Goal: Contribute content: Add original content to the website for others to see

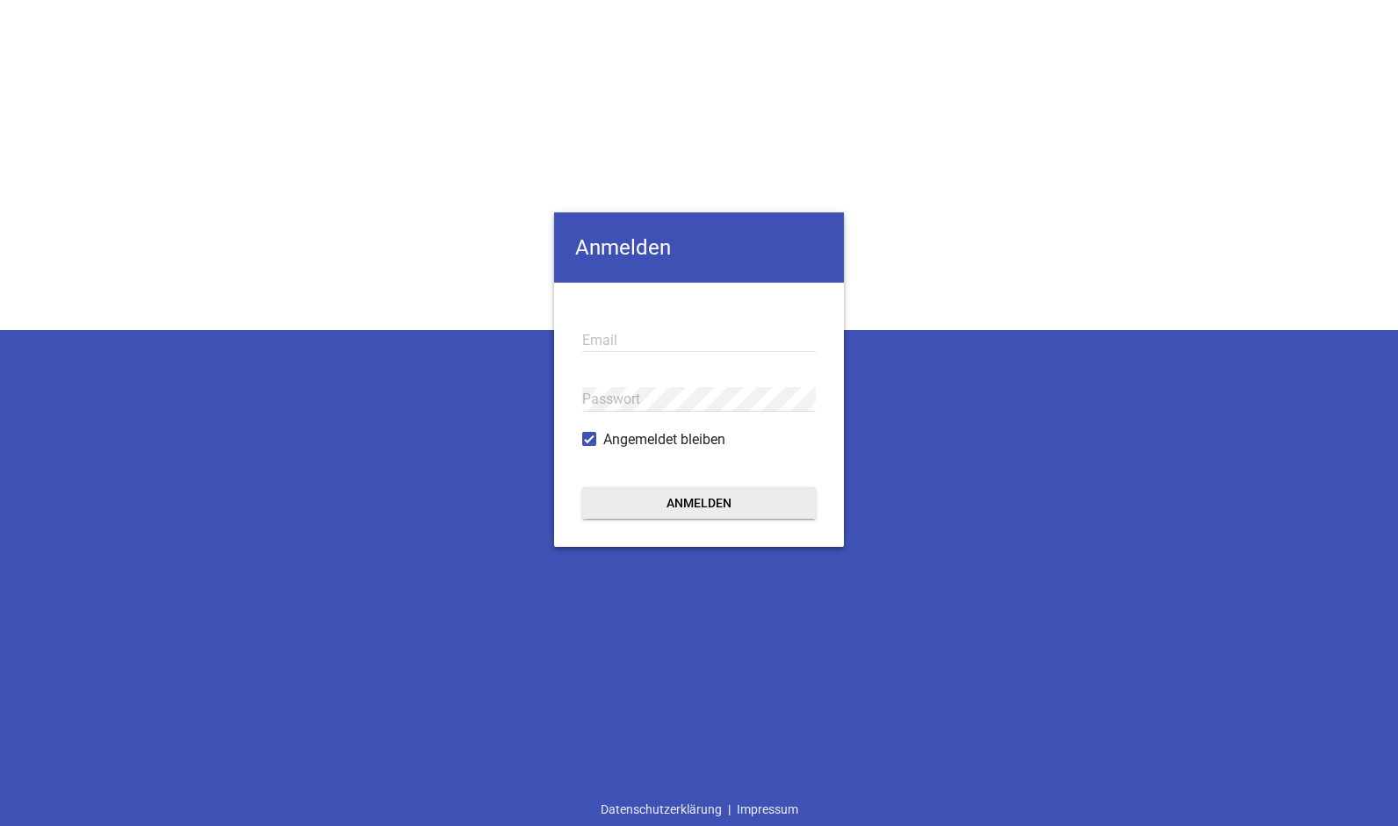
type input "[EMAIL_ADDRESS][DOMAIN_NAME]"
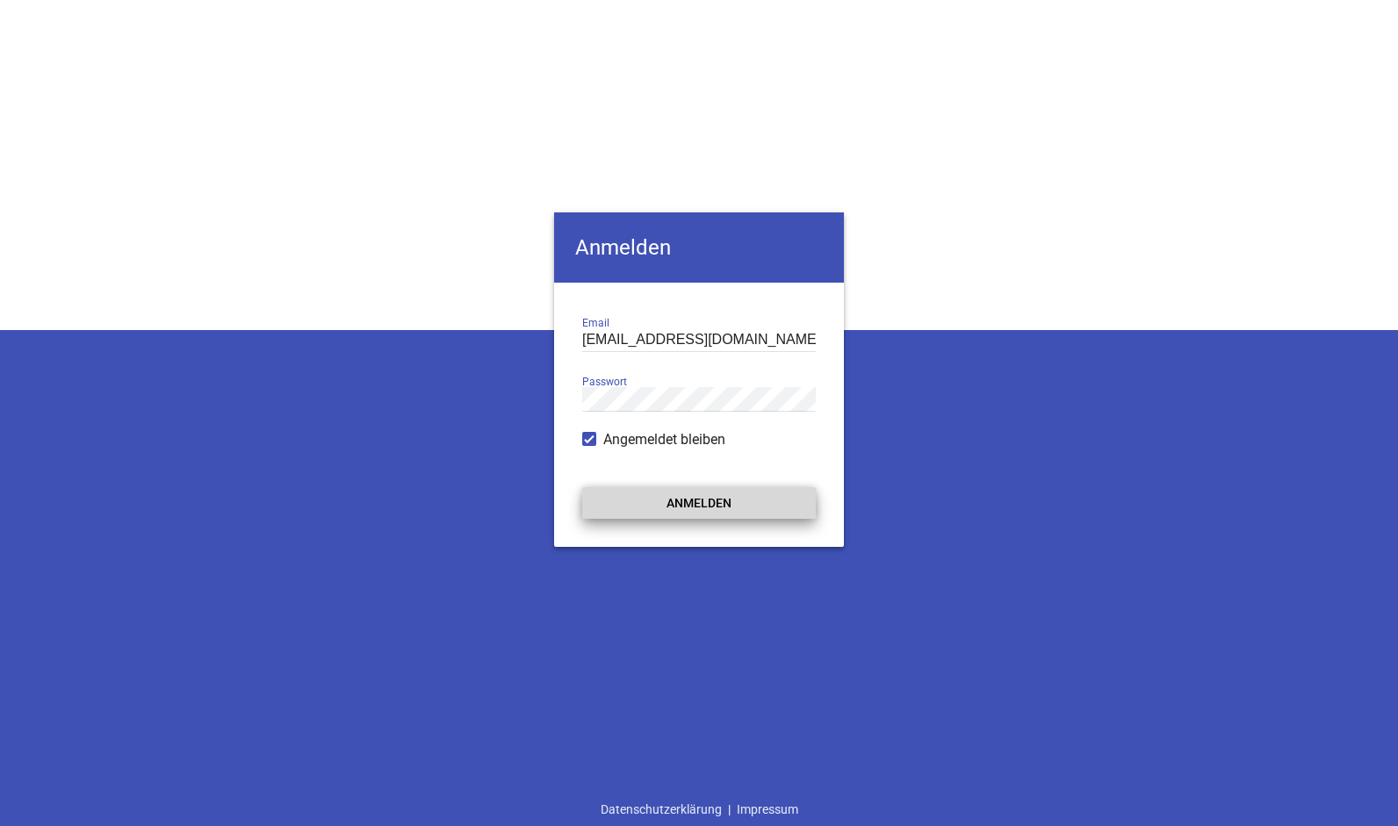
click at [700, 507] on button "Anmelden" at bounding box center [699, 503] width 234 height 32
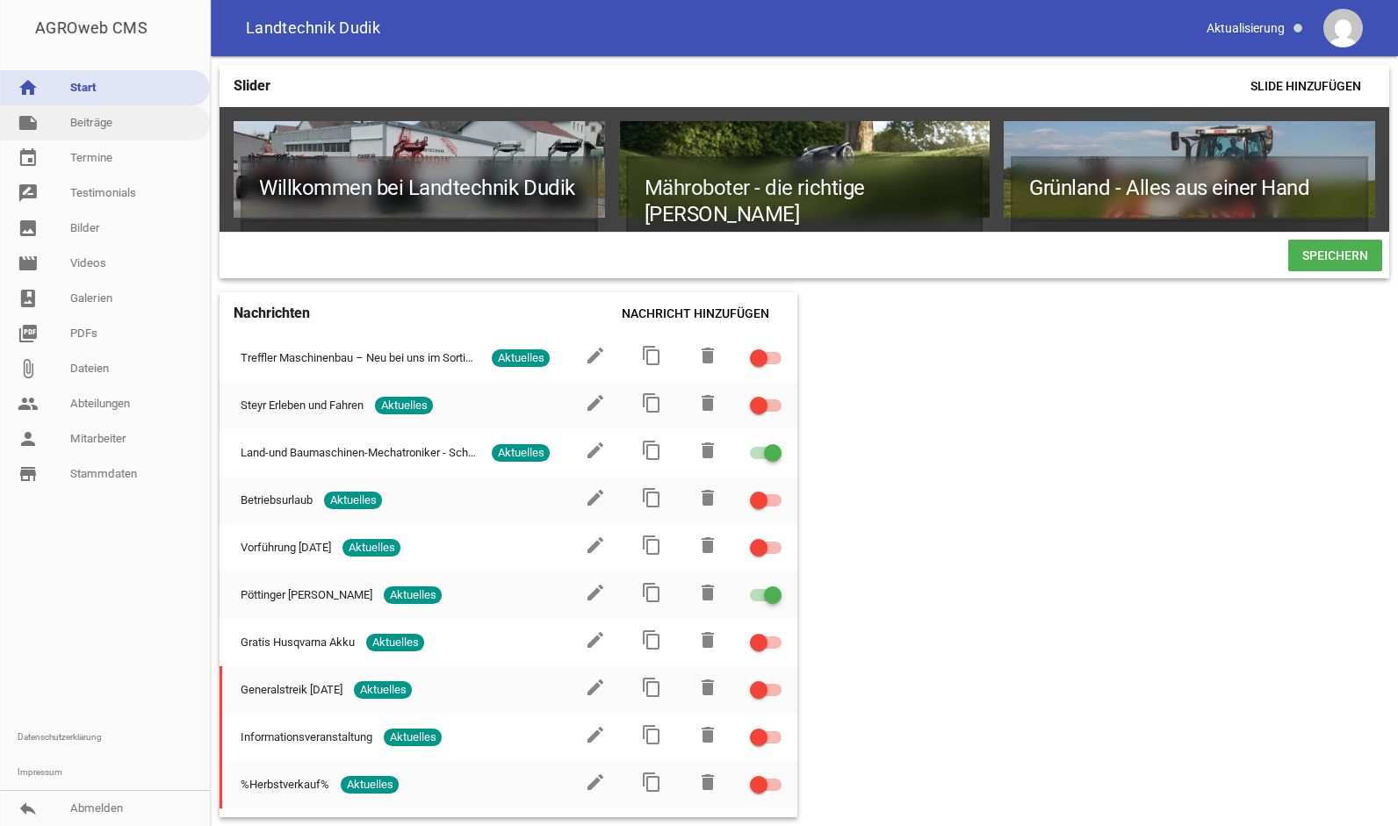
click at [93, 118] on link "note Beiträge" at bounding box center [105, 122] width 210 height 35
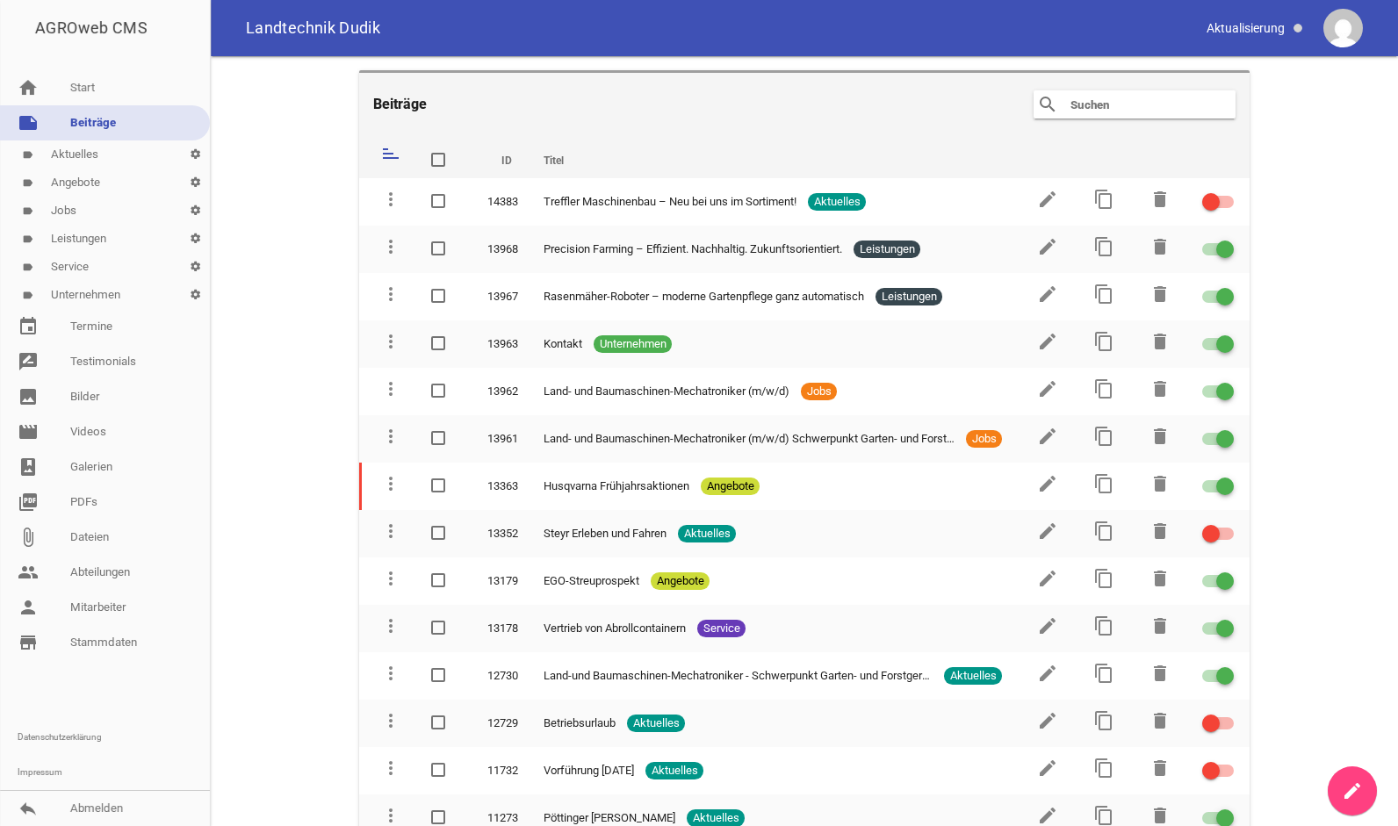
click at [1347, 796] on icon "create" at bounding box center [1352, 791] width 21 height 21
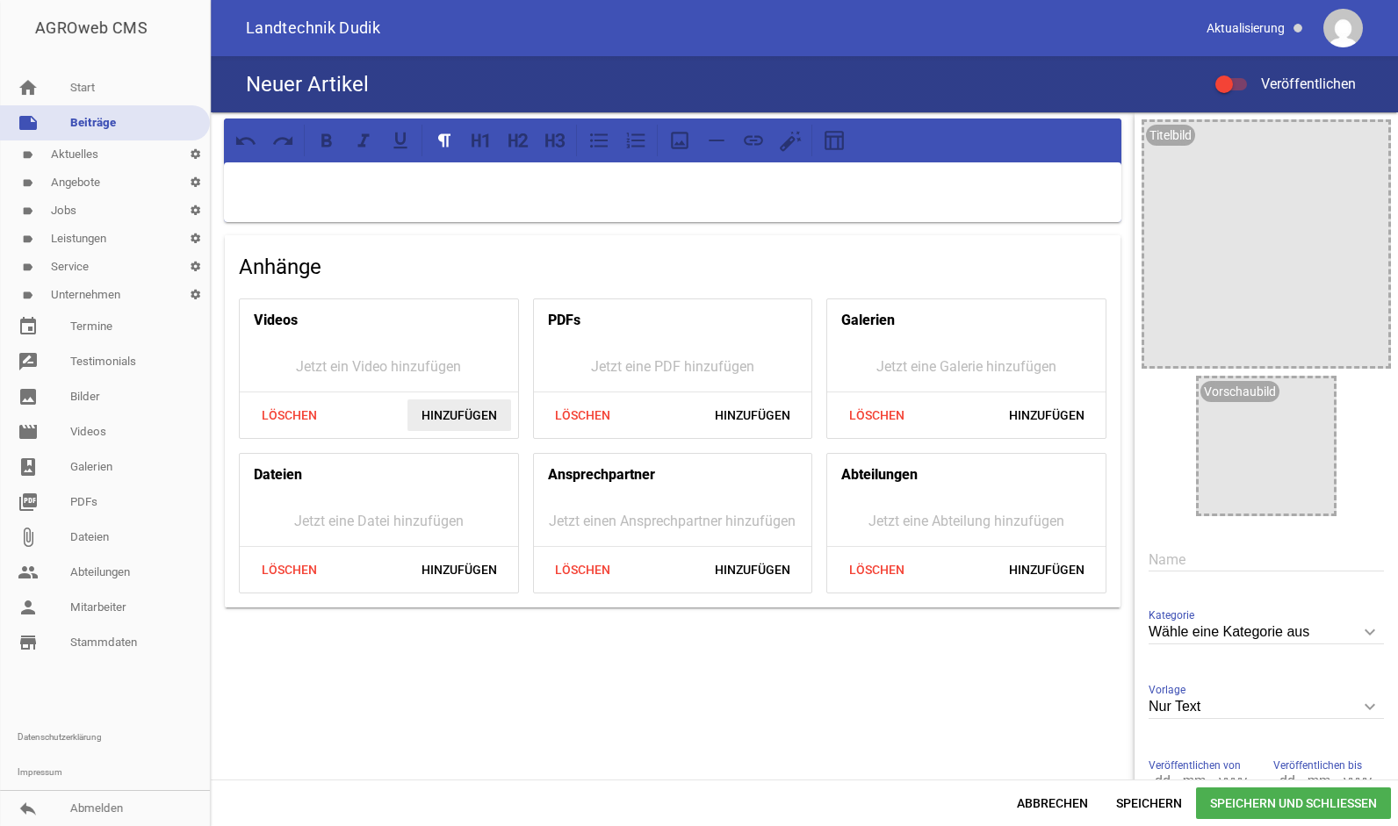
click at [454, 410] on span "Hinzufügen" at bounding box center [460, 416] width 104 height 32
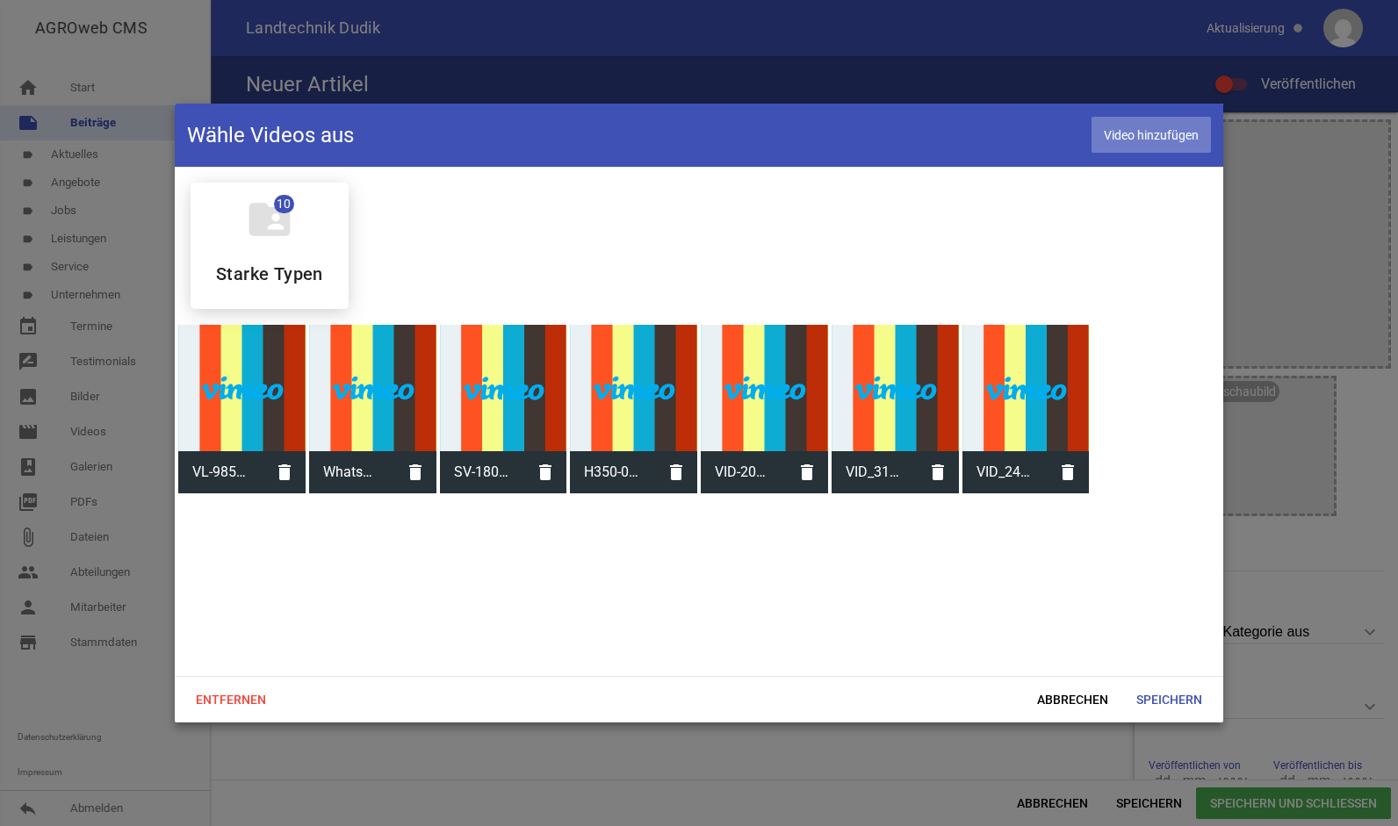
click at [1149, 124] on span "Video hinzufügen" at bounding box center [1151, 135] width 119 height 36
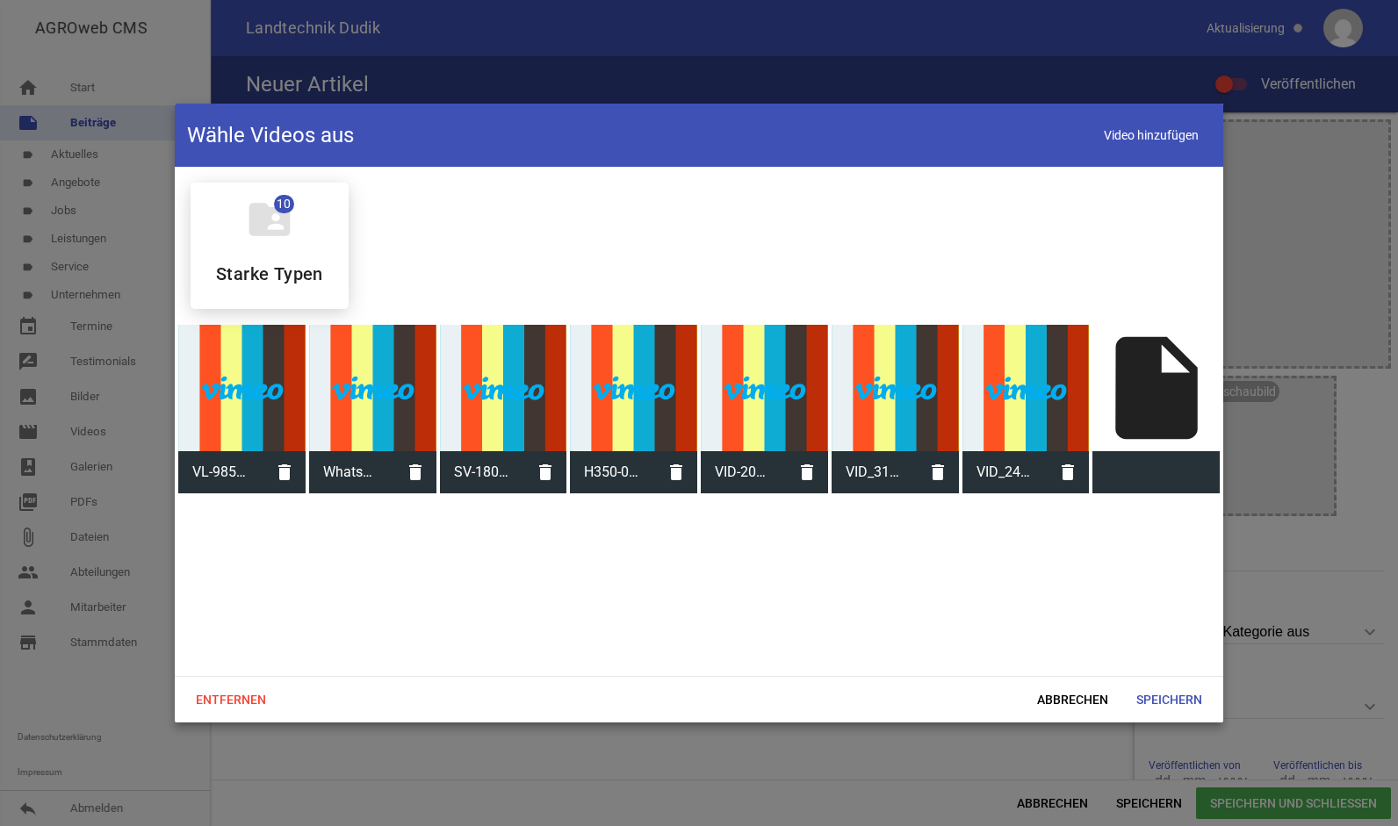
click at [1056, 325] on div at bounding box center [1026, 388] width 127 height 127
click at [1125, 438] on div "insert_drive_file" at bounding box center [1156, 388] width 127 height 127
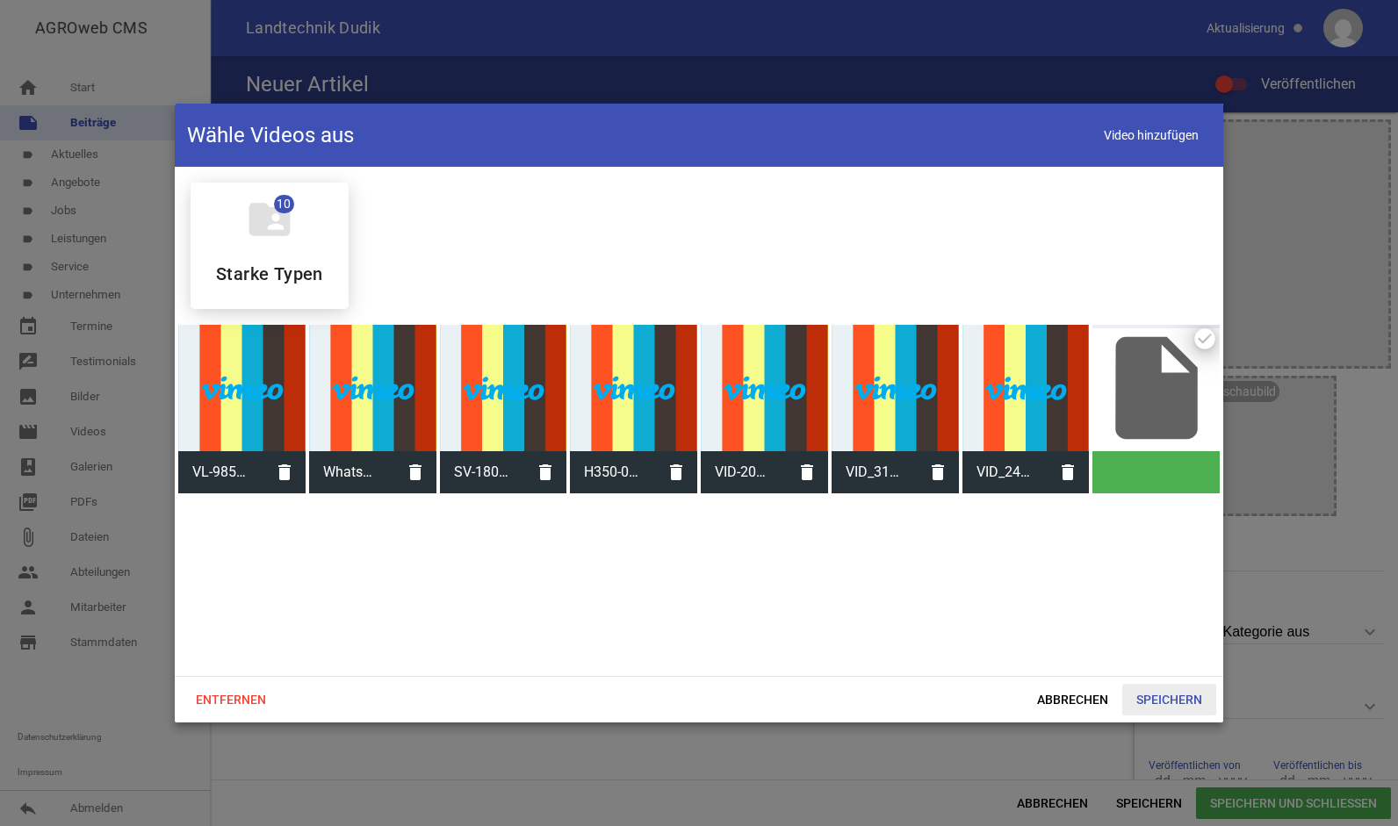
click at [1173, 710] on span "Speichern" at bounding box center [1169, 700] width 94 height 32
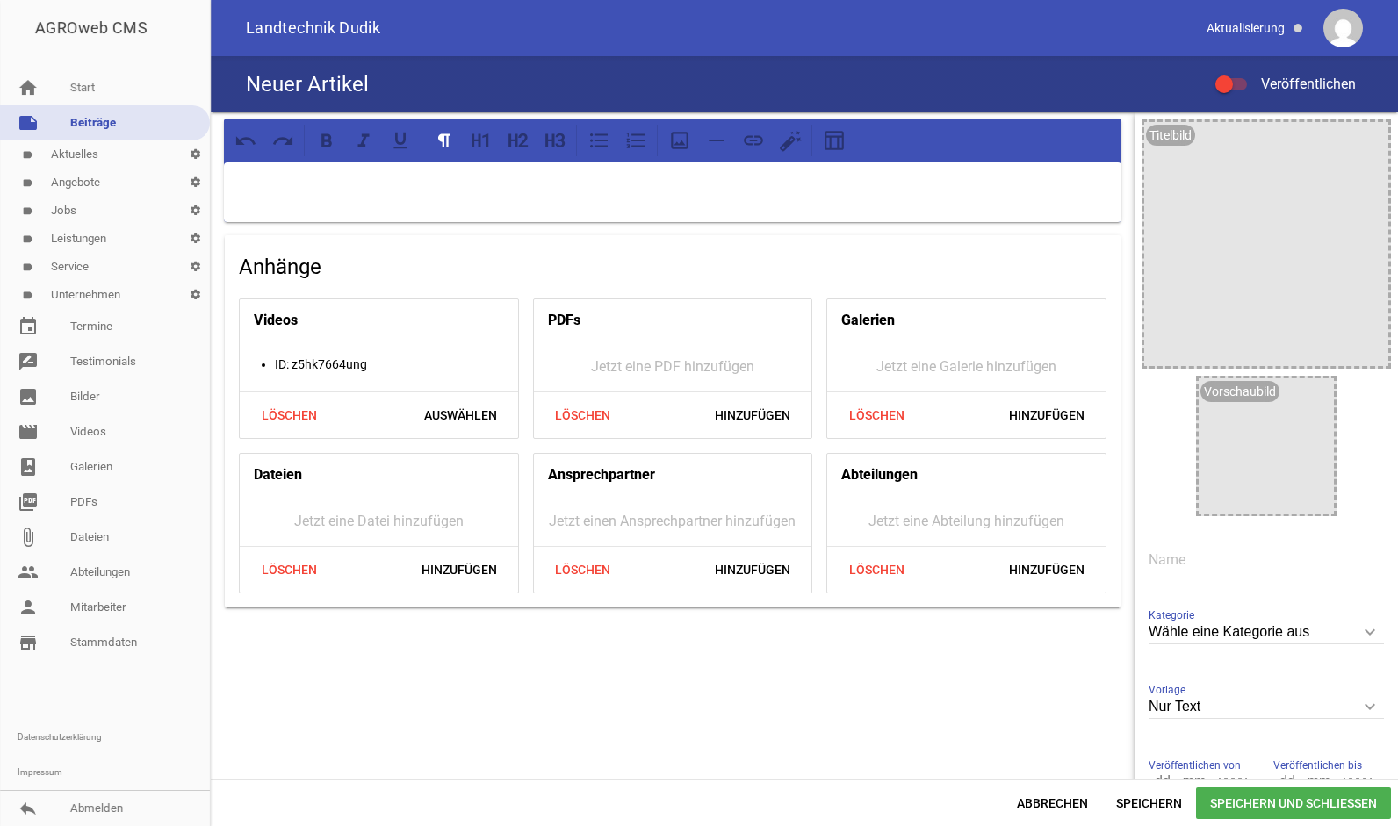
click at [513, 204] on div at bounding box center [673, 192] width 898 height 60
click at [1240, 295] on div at bounding box center [1266, 244] width 244 height 244
click at [1361, 138] on icon "image" at bounding box center [1370, 140] width 28 height 28
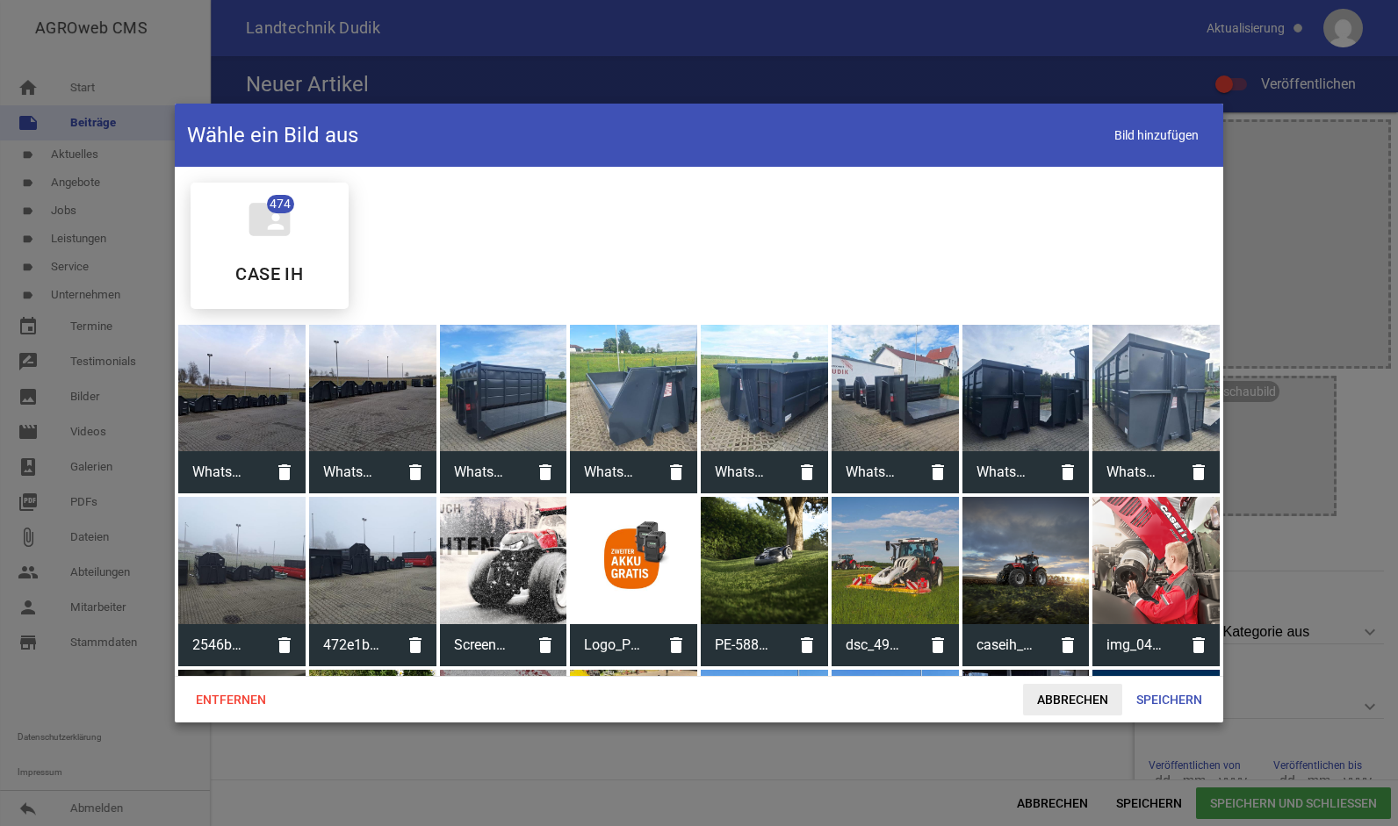
click at [1065, 695] on span "Abbrechen" at bounding box center [1072, 700] width 99 height 32
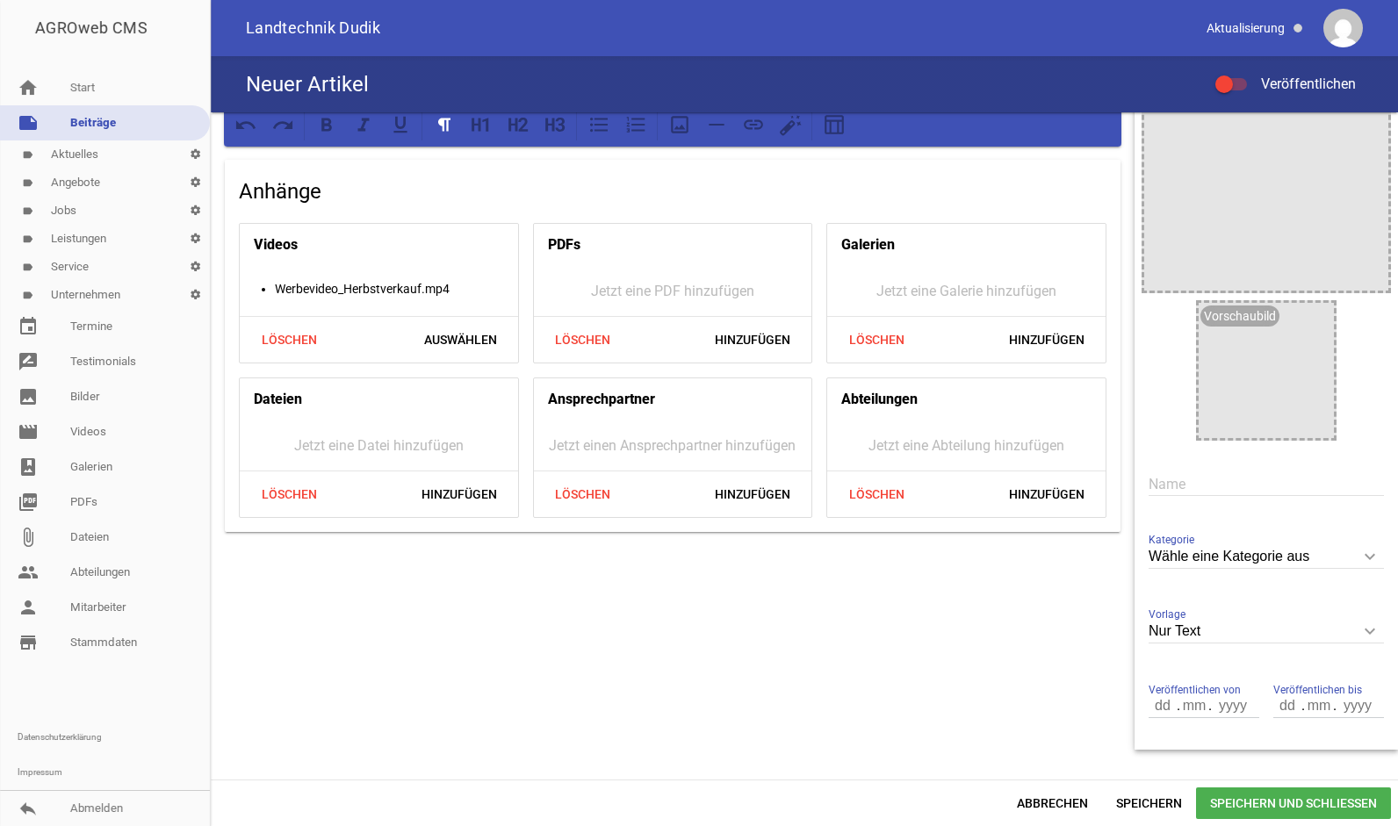
scroll to position [122, 0]
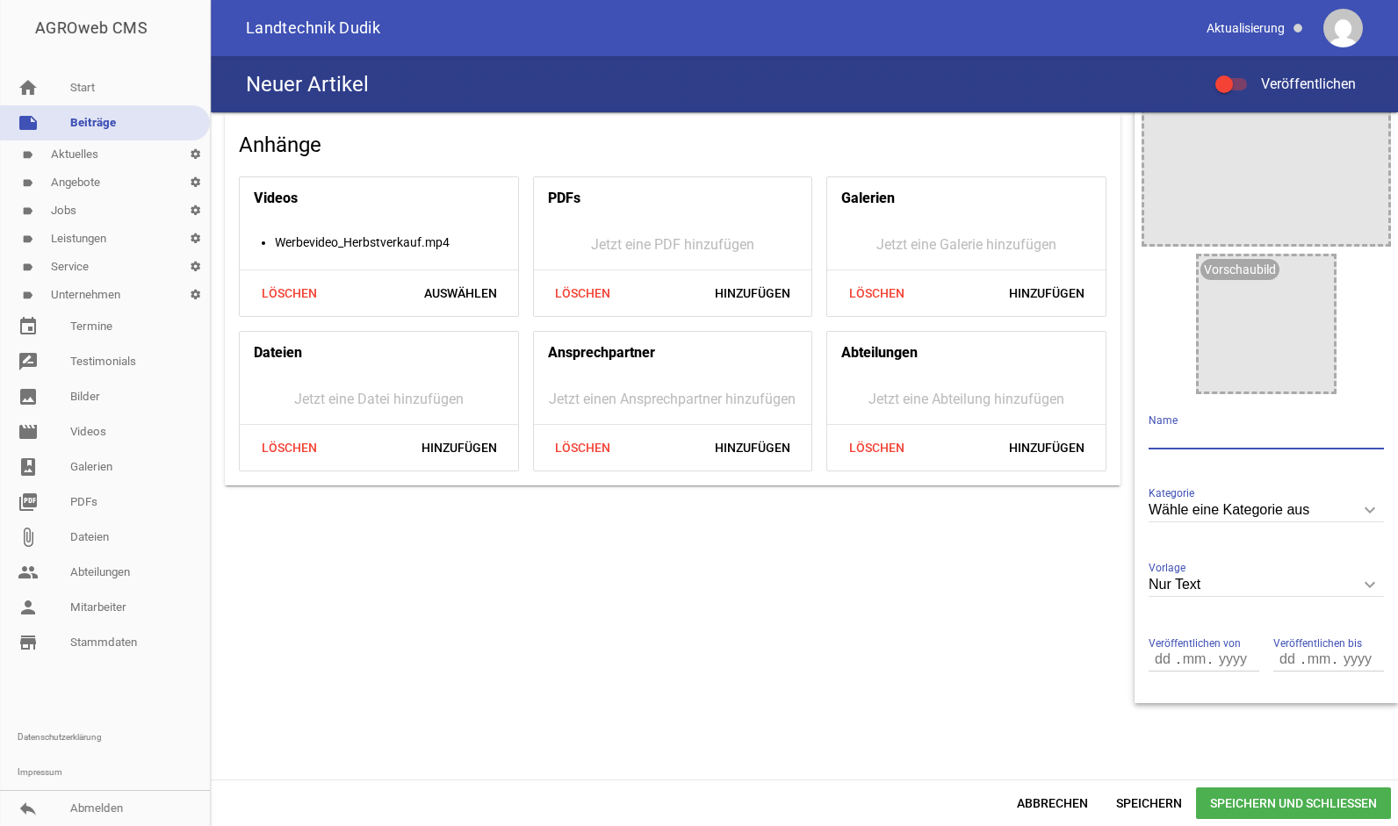
click at [1207, 435] on input "text" at bounding box center [1266, 438] width 235 height 24
type input "H"
type input "%Herbstverkauf%"
click at [1366, 504] on icon "keyboard_arrow_down" at bounding box center [1370, 510] width 28 height 28
click at [1366, 504] on input "Wähle eine Kategorie aus" at bounding box center [1266, 511] width 235 height 24
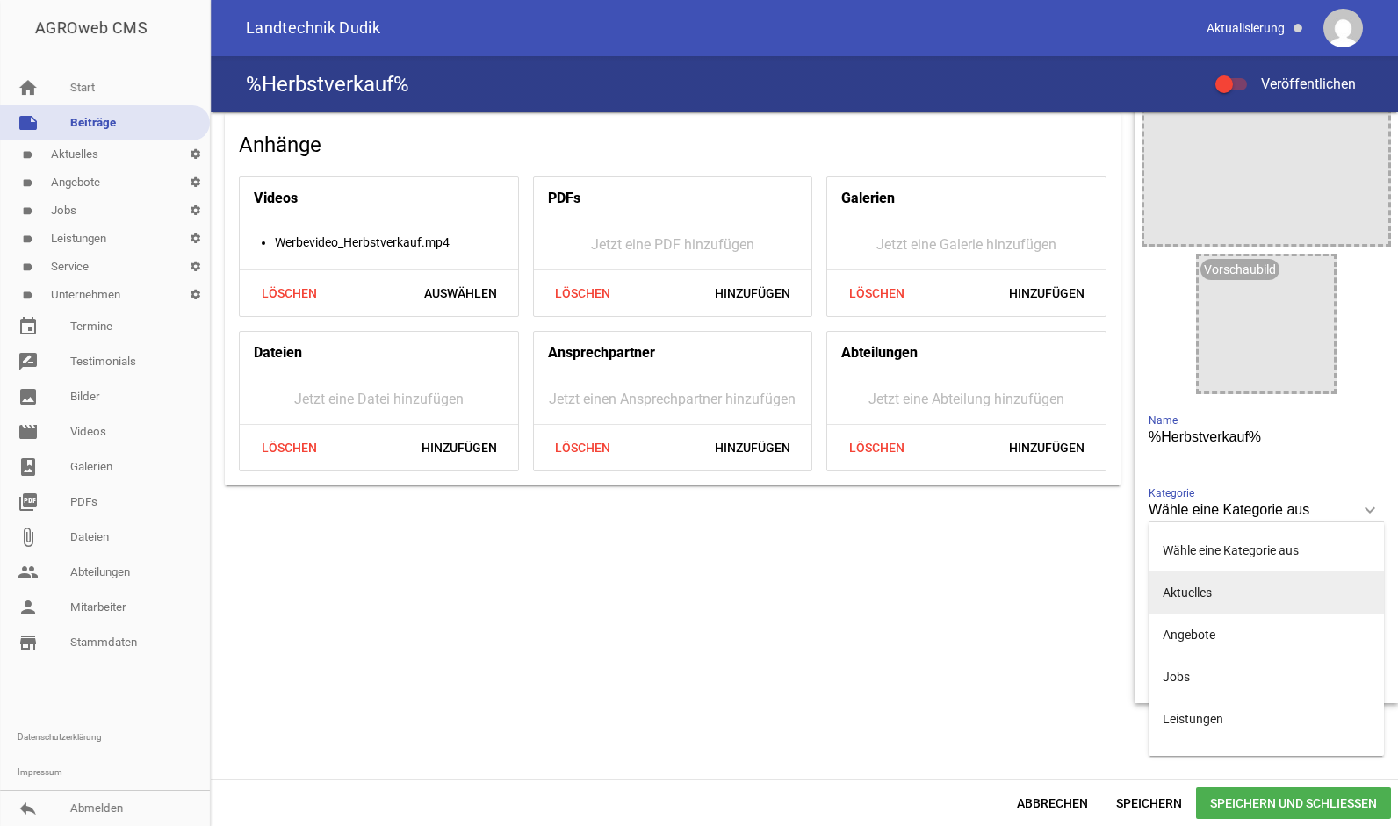
click at [1187, 591] on li "Aktuelles" at bounding box center [1266, 593] width 235 height 42
type input "Aktuelles"
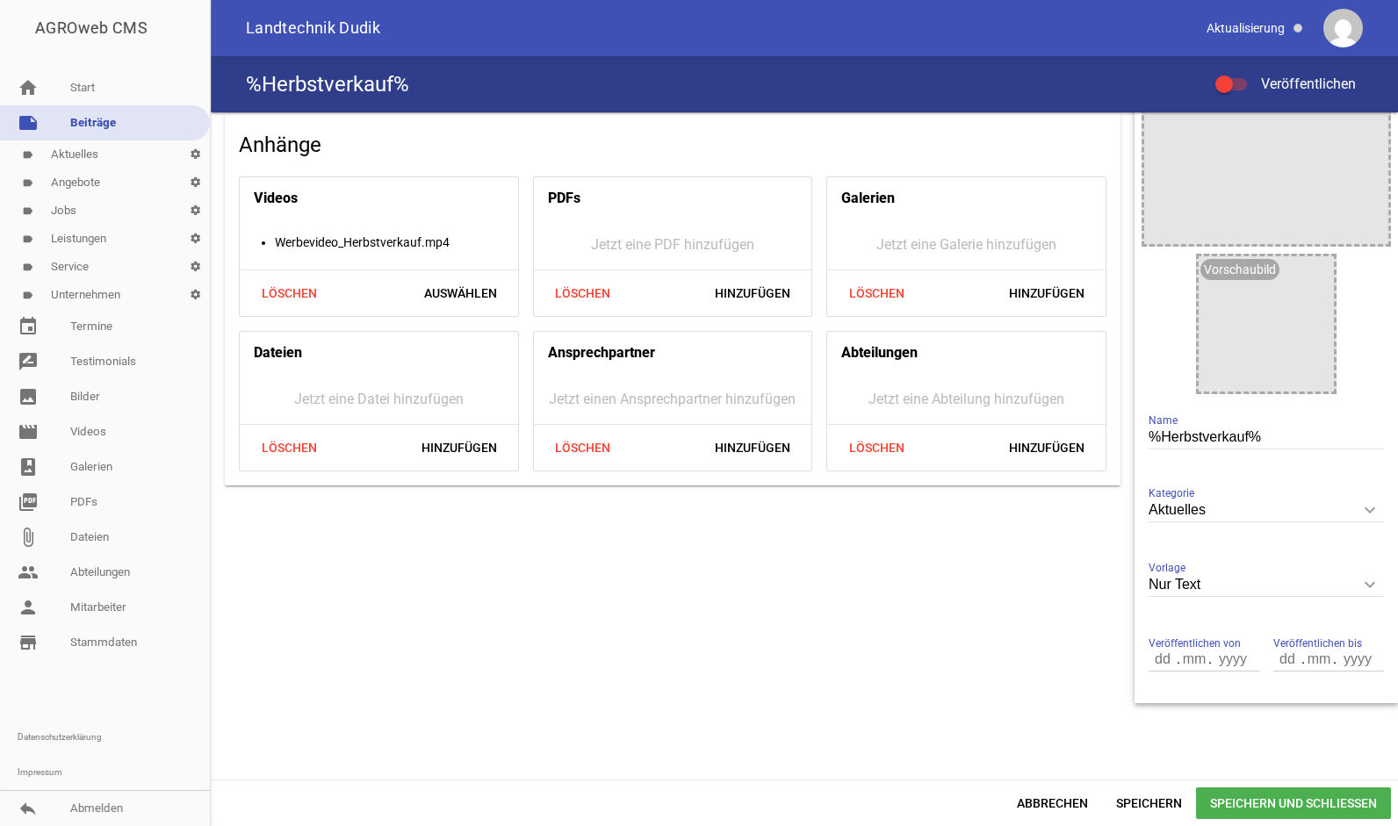
click at [1360, 590] on icon "keyboard_arrow_down" at bounding box center [1370, 585] width 28 height 28
click at [1360, 590] on input "Nur Text" at bounding box center [1266, 586] width 235 height 24
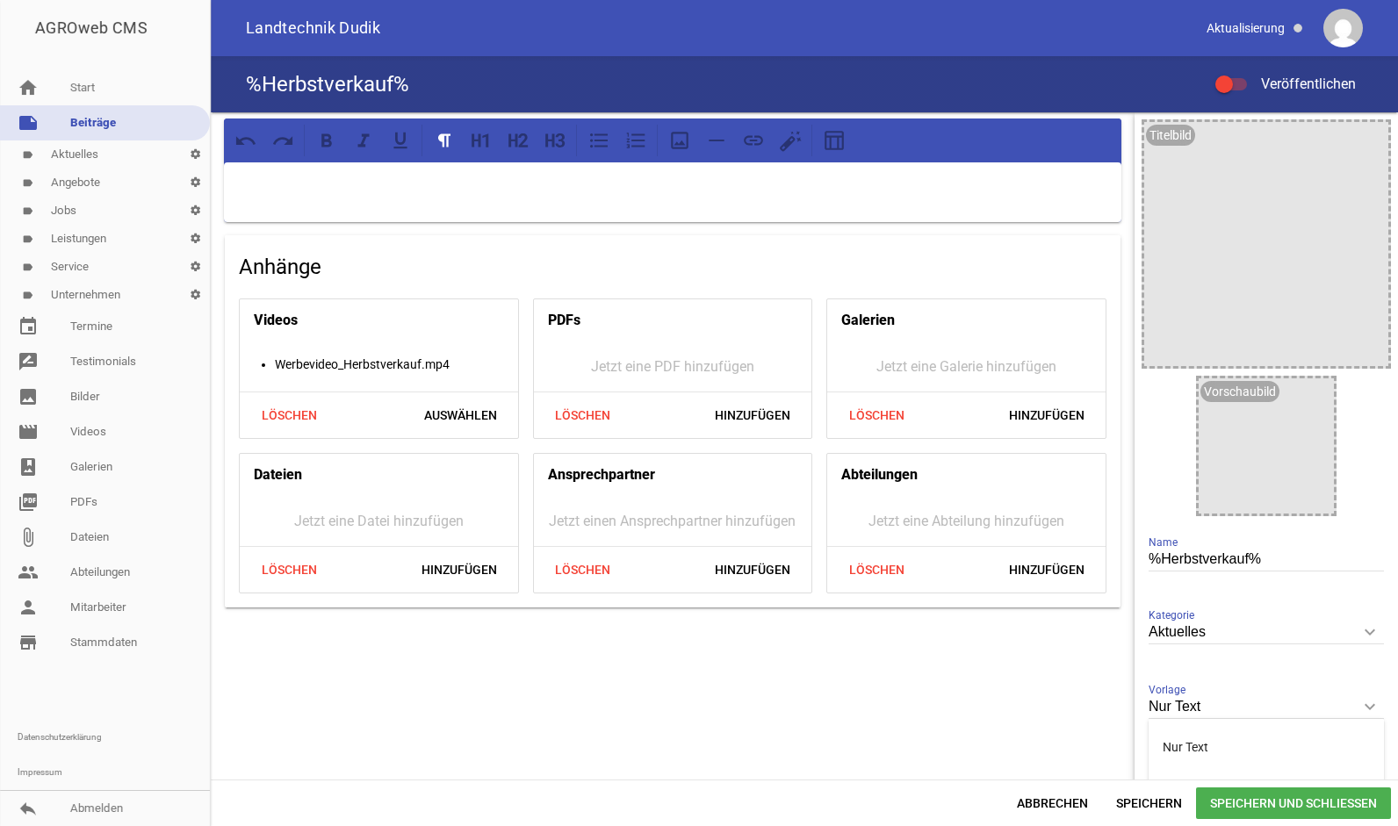
click at [480, 167] on div at bounding box center [673, 192] width 898 height 60
click at [1033, 548] on div "Löschen Hinzufügen" at bounding box center [966, 569] width 278 height 47
click at [1033, 566] on span "Hinzufügen" at bounding box center [1047, 570] width 104 height 32
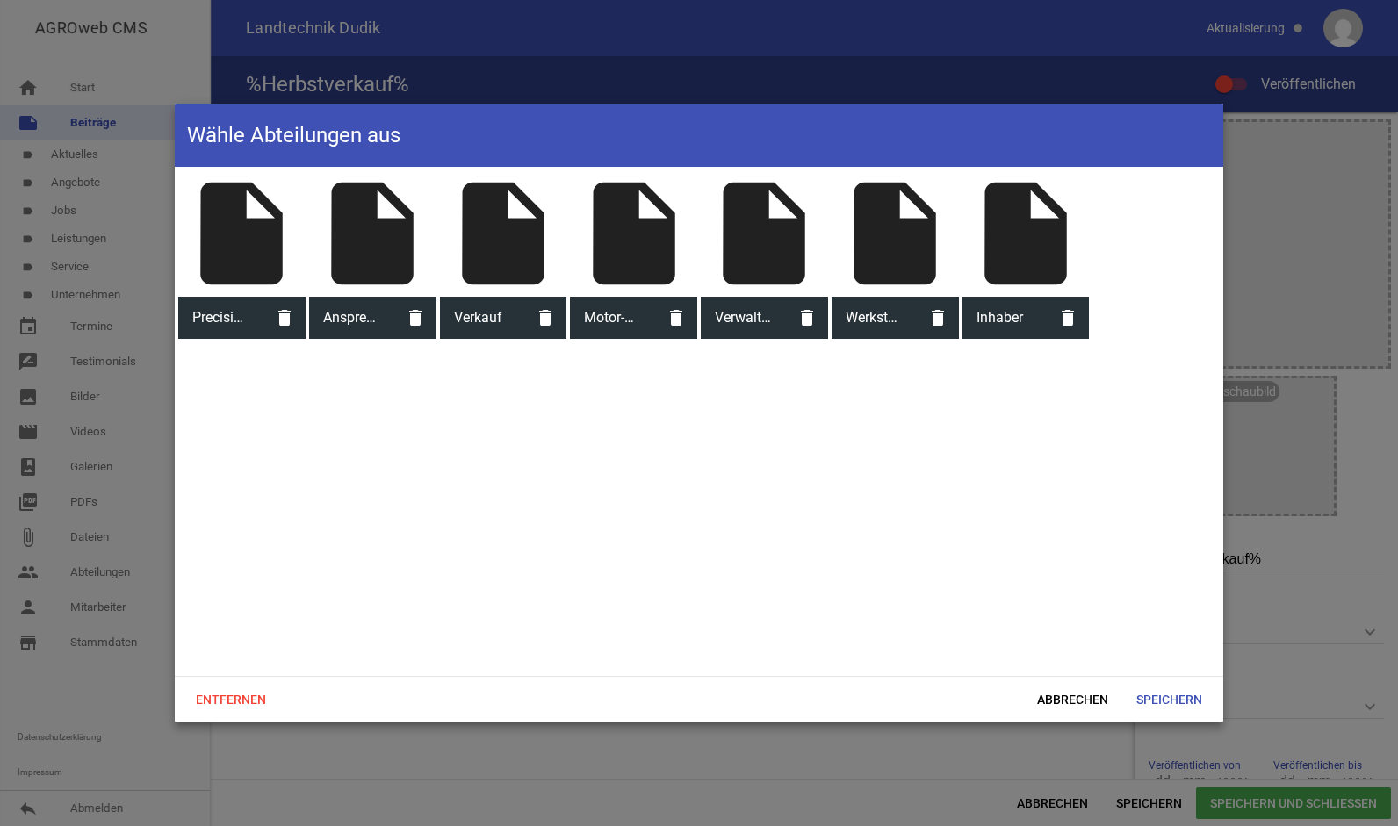
click at [618, 316] on span "Motor-und Gartengeräte" at bounding box center [612, 318] width 85 height 46
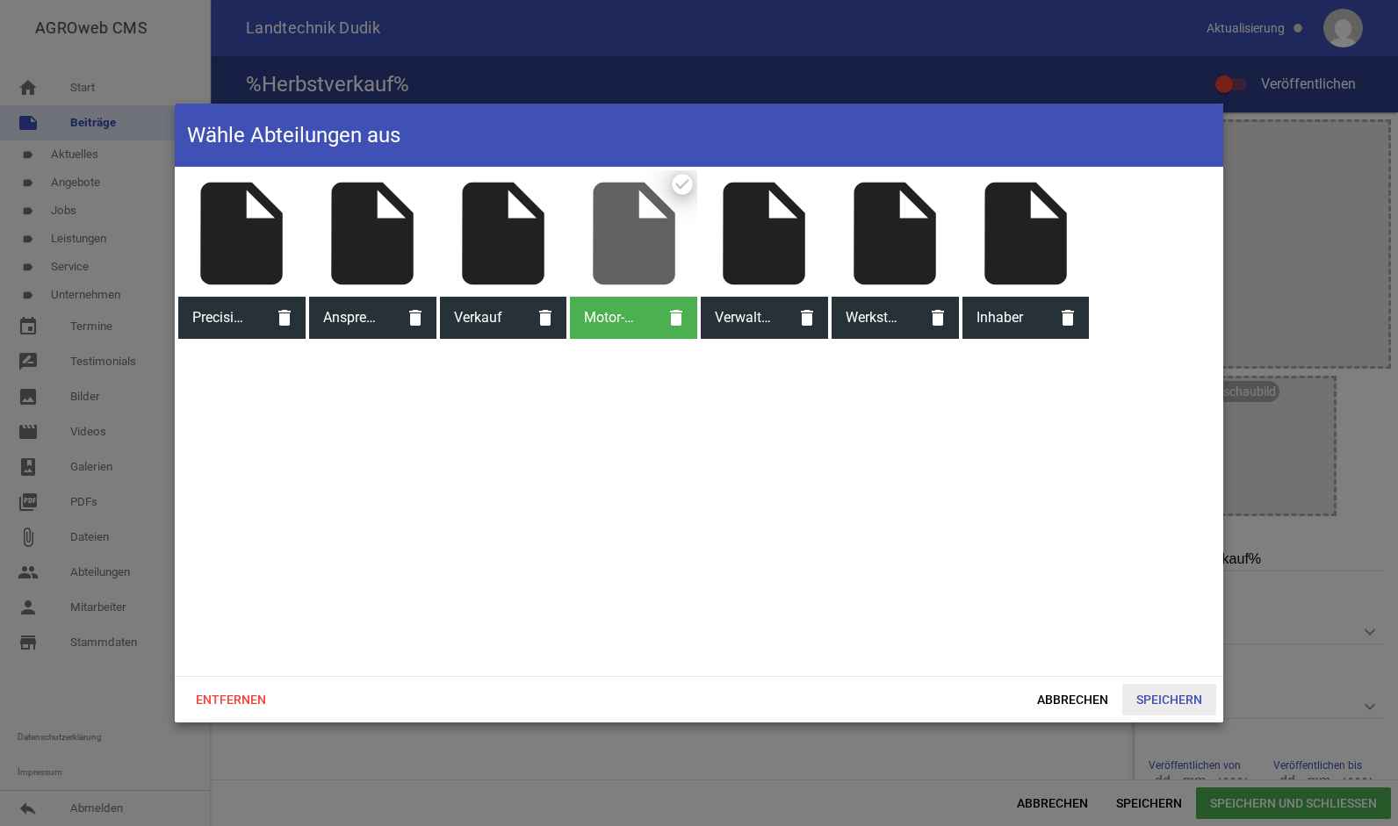
click at [1161, 703] on span "Speichern" at bounding box center [1169, 700] width 94 height 32
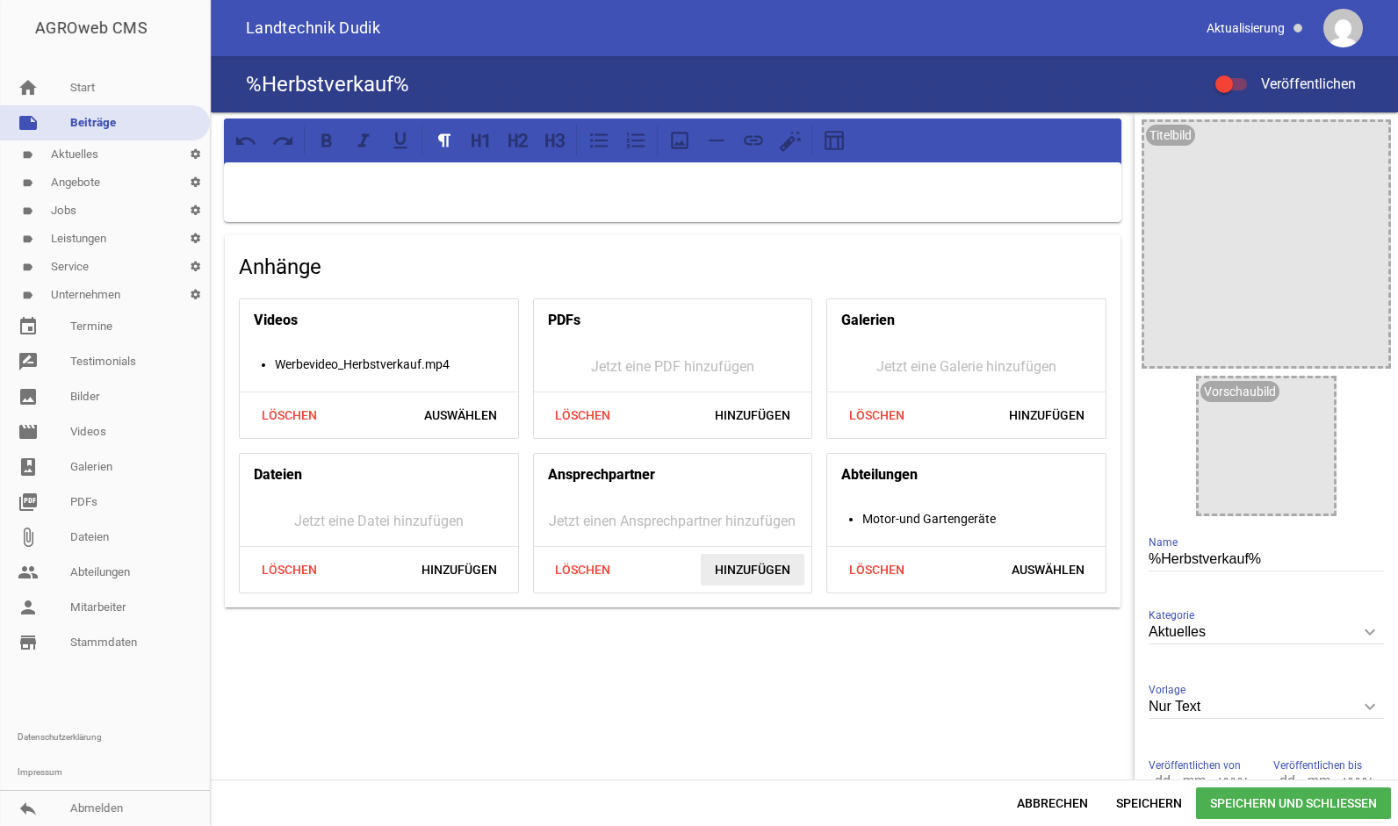
click at [733, 569] on span "Hinzufügen" at bounding box center [753, 570] width 104 height 32
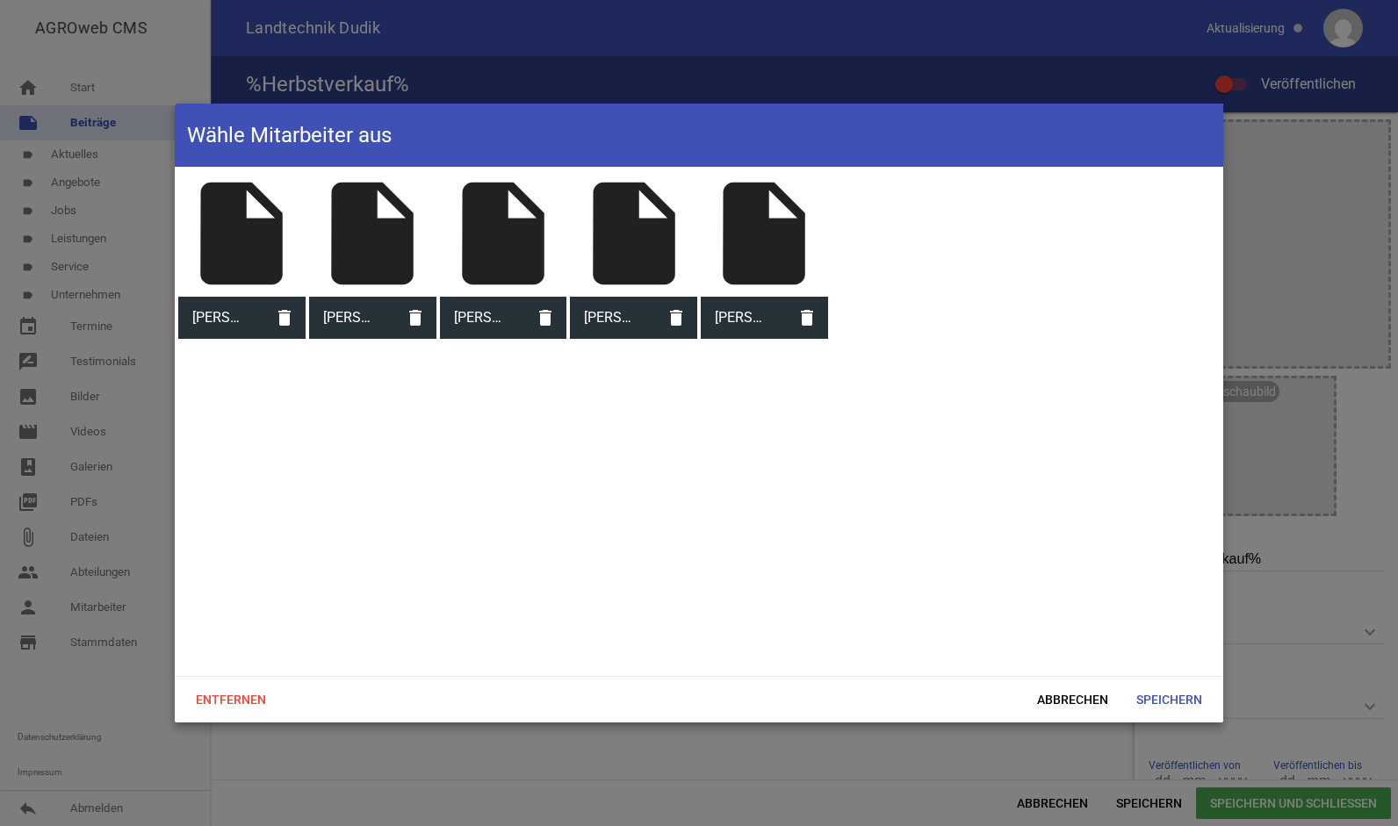
click at [378, 243] on div "insert_drive_file" at bounding box center [372, 233] width 127 height 127
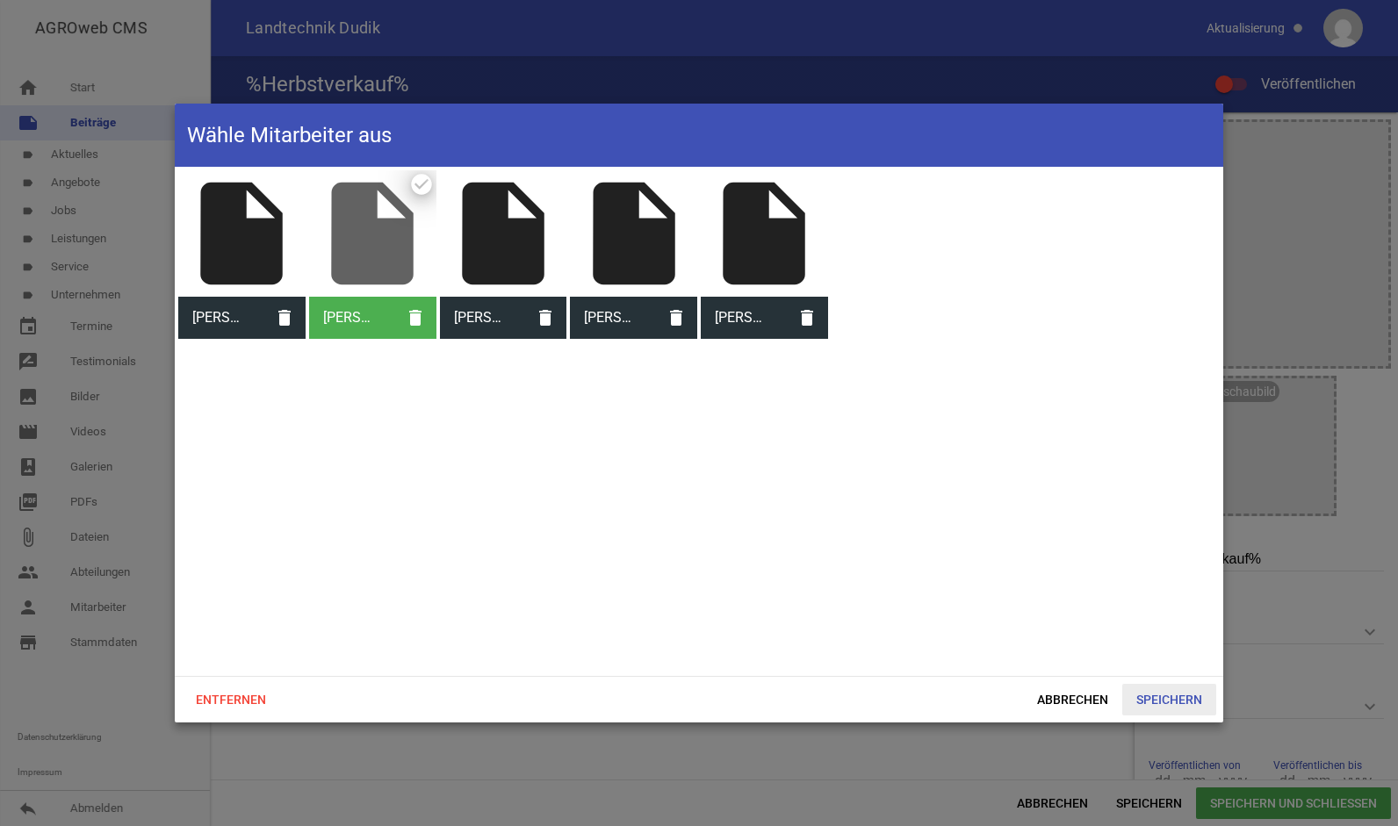
click at [1165, 696] on span "Speichern" at bounding box center [1169, 700] width 94 height 32
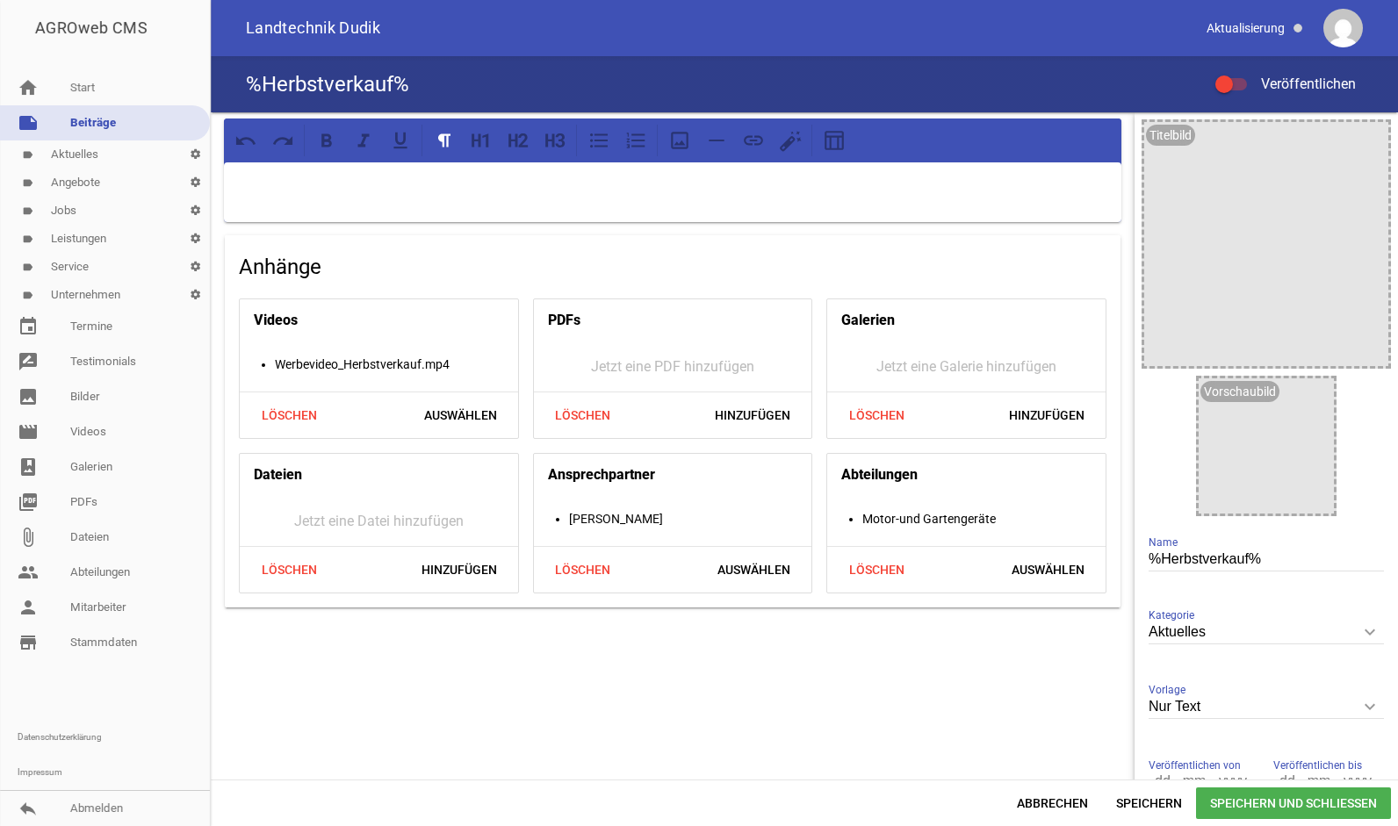
click at [597, 193] on p at bounding box center [672, 185] width 873 height 21
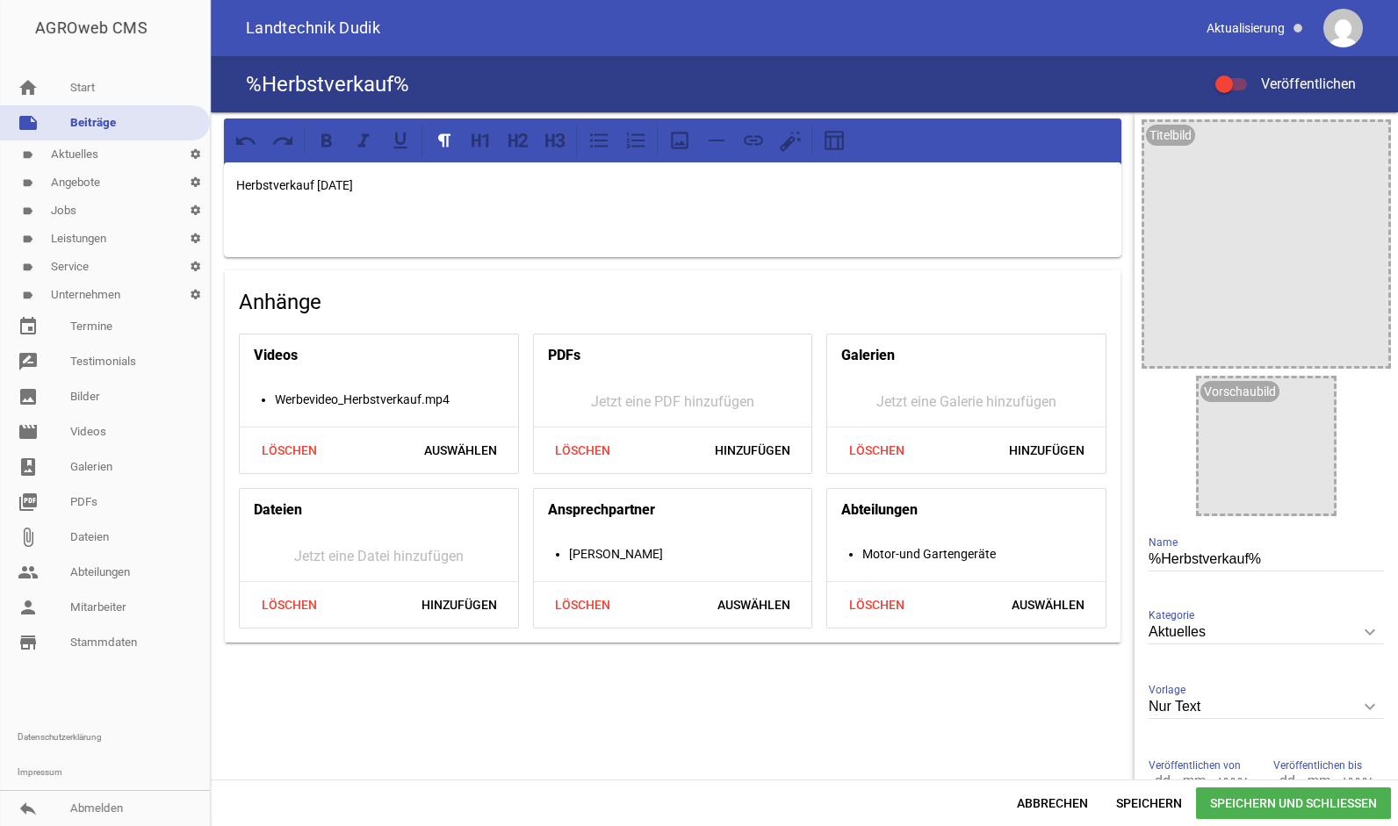
click at [314, 183] on p "Herbstverkauf [DATE]" at bounding box center [672, 185] width 873 height 21
click at [478, 193] on p "Herbstverkauf - [DATE]" at bounding box center [672, 185] width 873 height 21
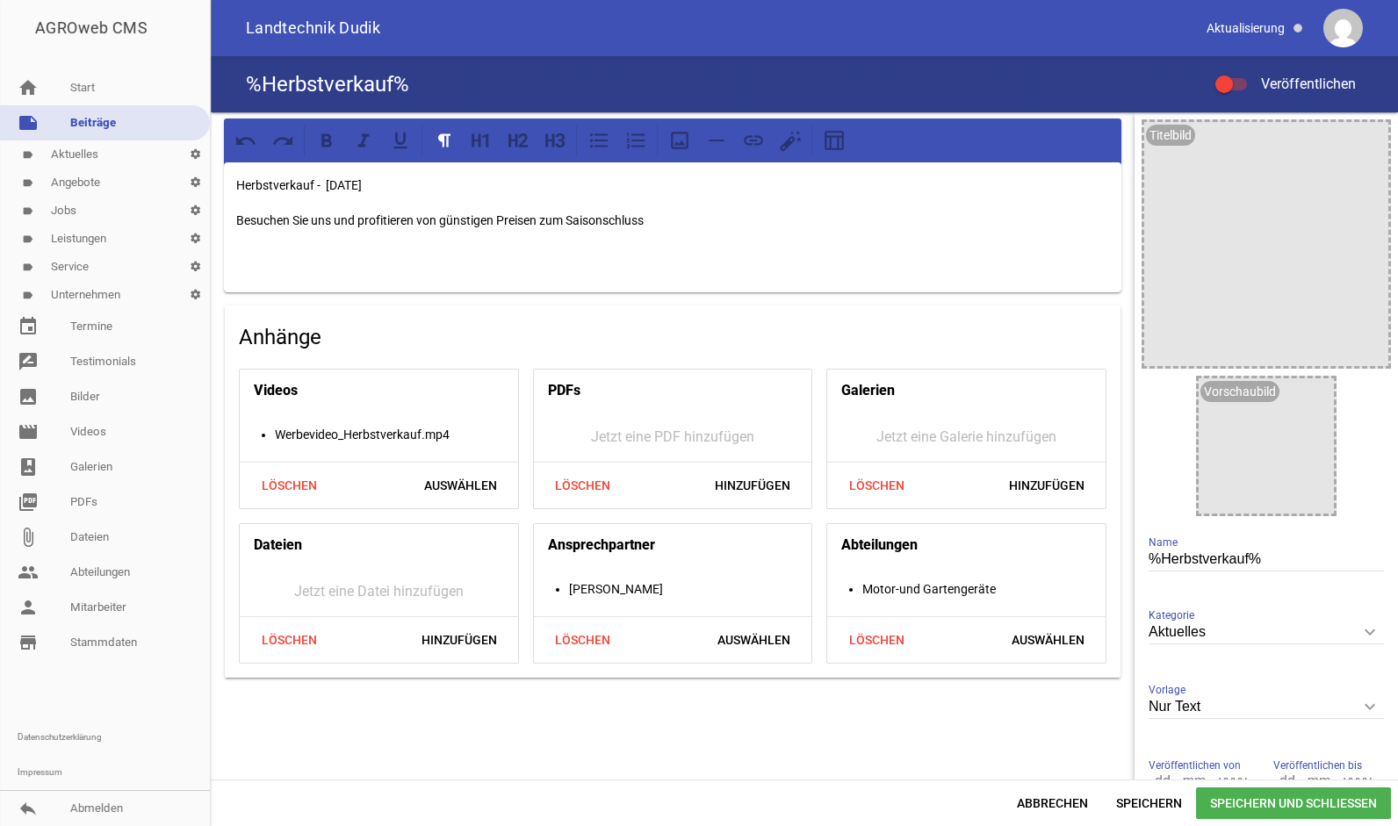
click at [690, 235] on div "Herbstverkauf - [DATE] Besuchen Sie uns und profitieren von günstigen Preisen z…" at bounding box center [673, 227] width 898 height 130
click at [694, 224] on p "Besuchen Sie uns und profitieren von günstigen Preisen zum Saisonschluss" at bounding box center [672, 220] width 873 height 21
click at [547, 263] on p at bounding box center [672, 255] width 873 height 21
click at [577, 239] on div "Herbstverkauf - [DATE] Besuchen Sie uns und profitieren von günstigen Preisen z…" at bounding box center [673, 227] width 898 height 130
click at [738, 253] on p at bounding box center [672, 255] width 873 height 21
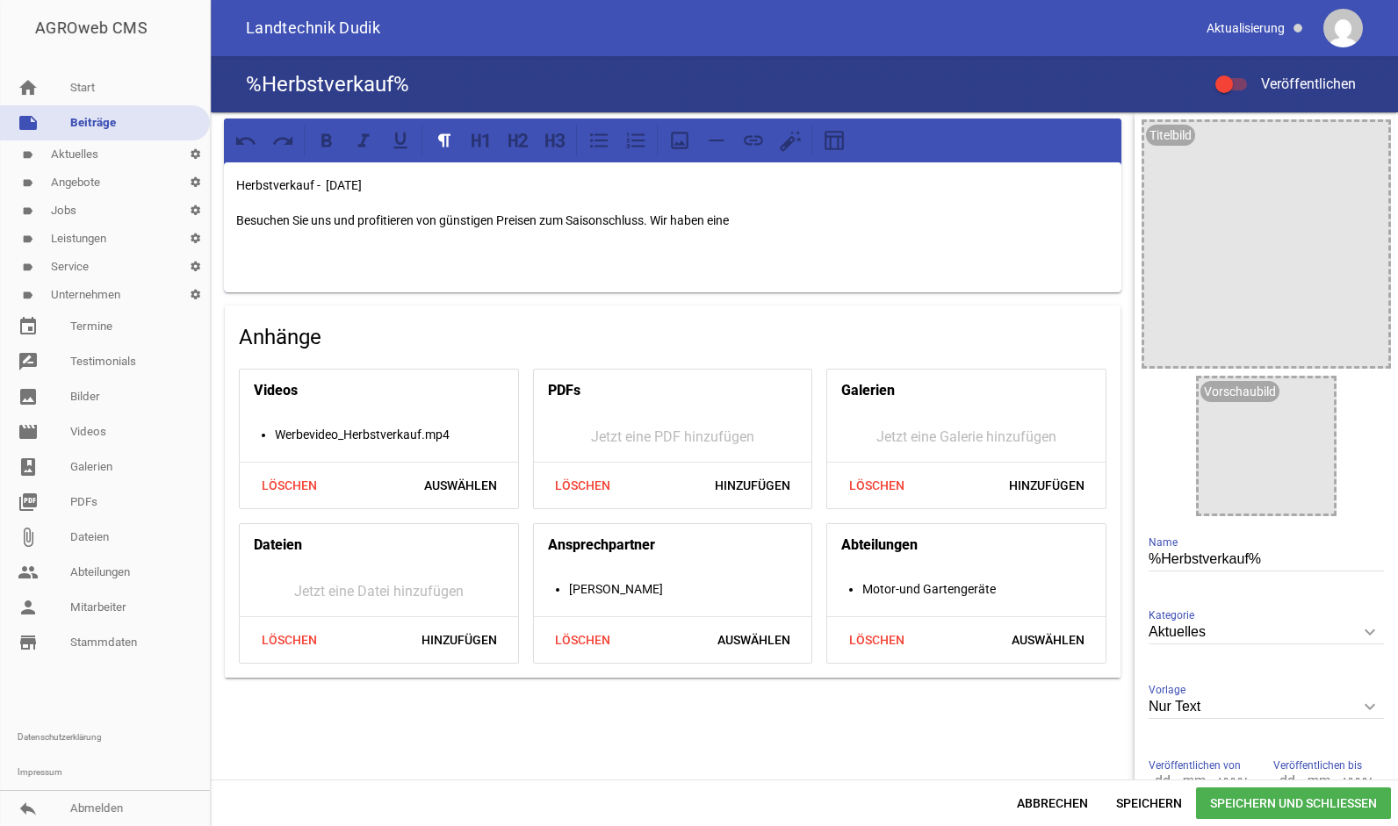
click at [754, 231] on div "Herbstverkauf - [DATE] Besuchen Sie uns und profitieren von günstigen Preisen z…" at bounding box center [673, 227] width 898 height 130
click at [752, 209] on div "Herbstverkauf - [DATE] Besuchen Sie uns und profitieren von günstigen Preisen z…" at bounding box center [673, 227] width 898 height 130
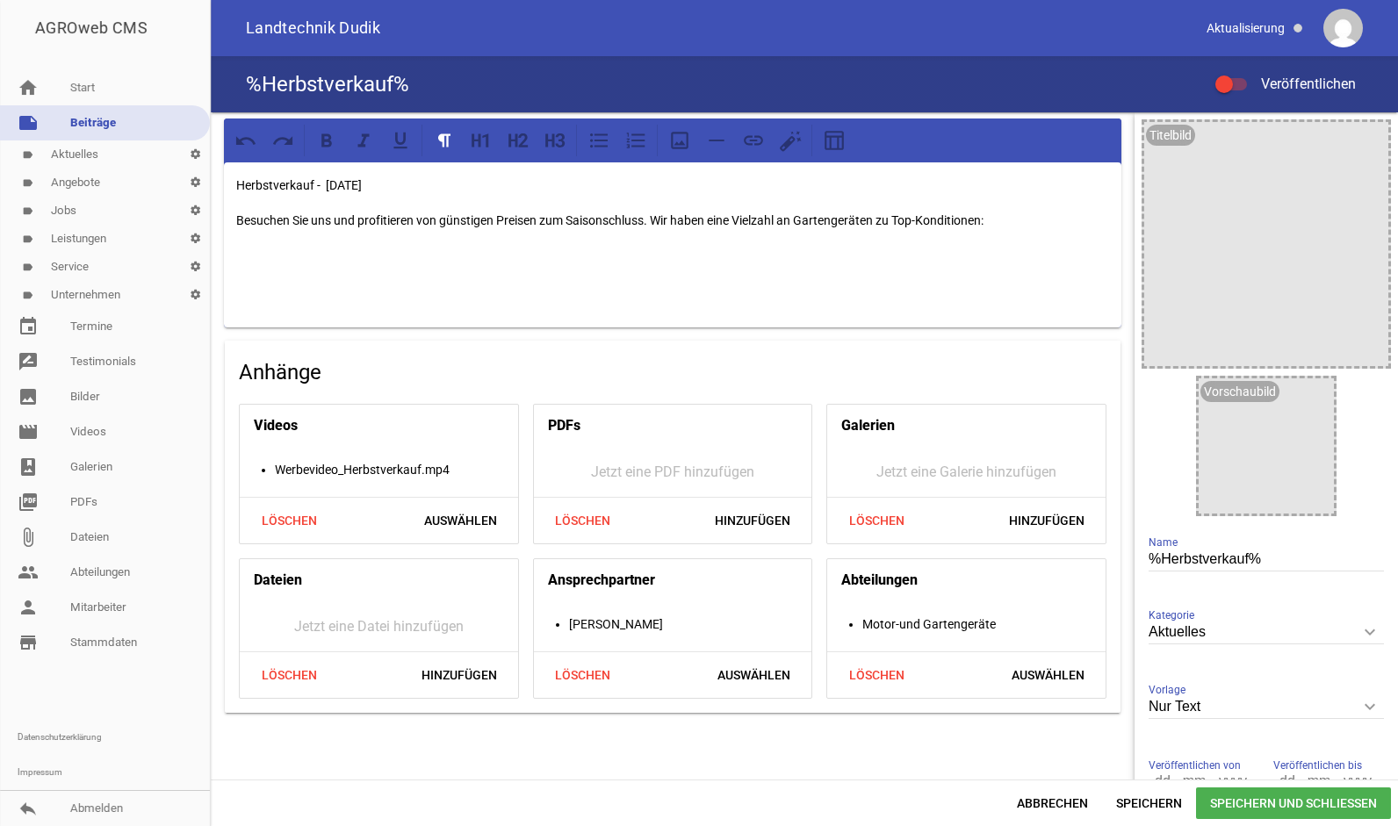
click at [979, 249] on p at bounding box center [672, 255] width 873 height 21
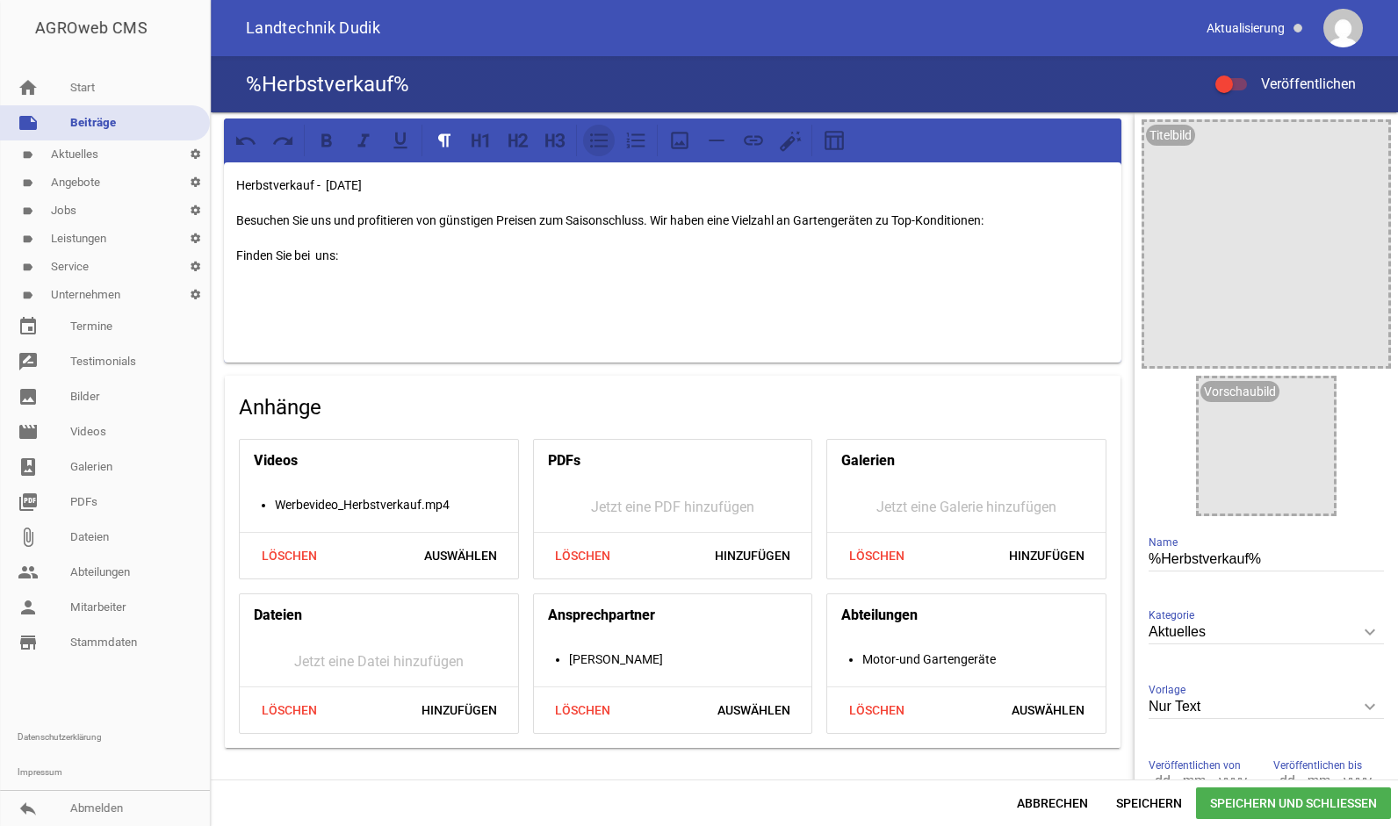
click at [591, 147] on icon at bounding box center [599, 141] width 18 height 15
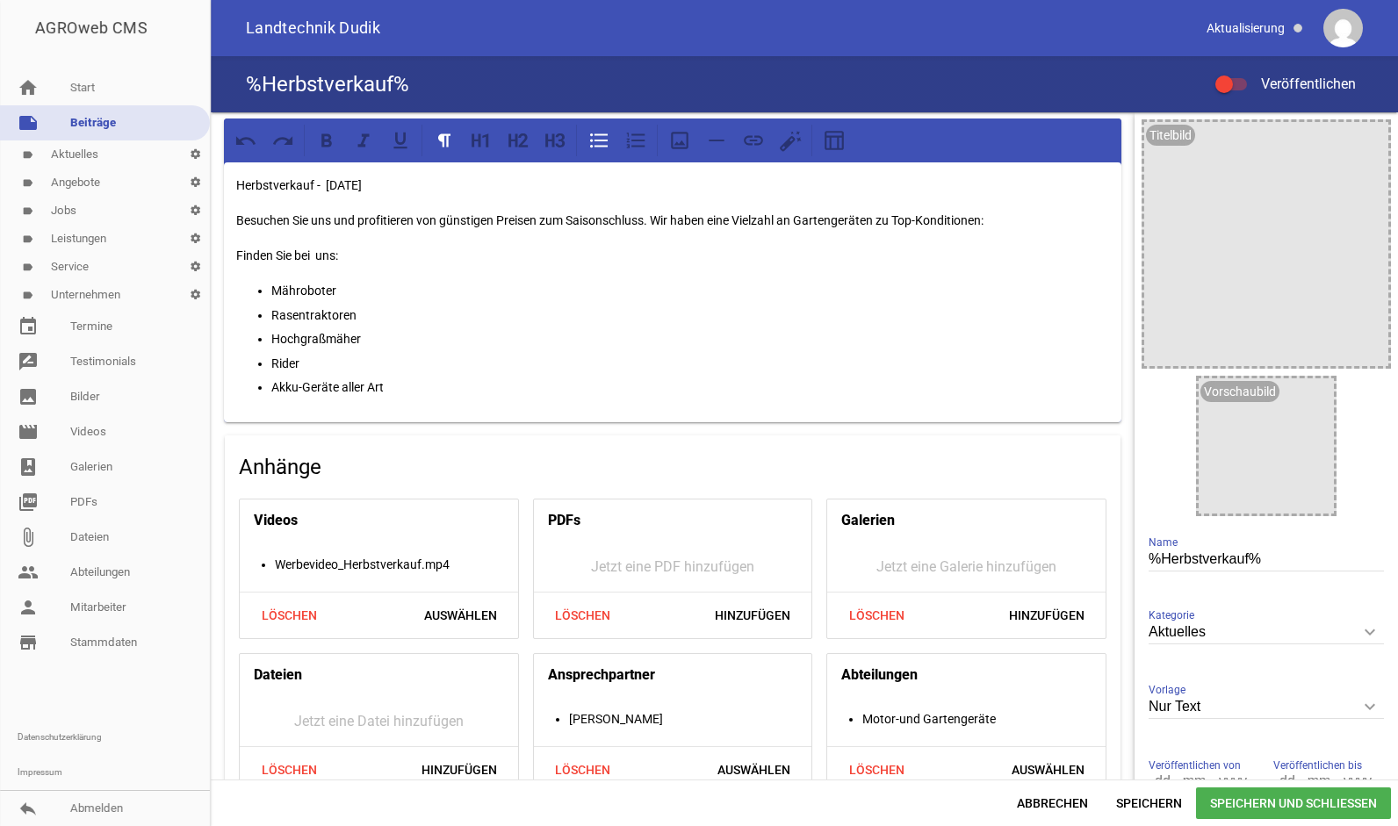
click at [360, 362] on p "Rider" at bounding box center [690, 363] width 838 height 21
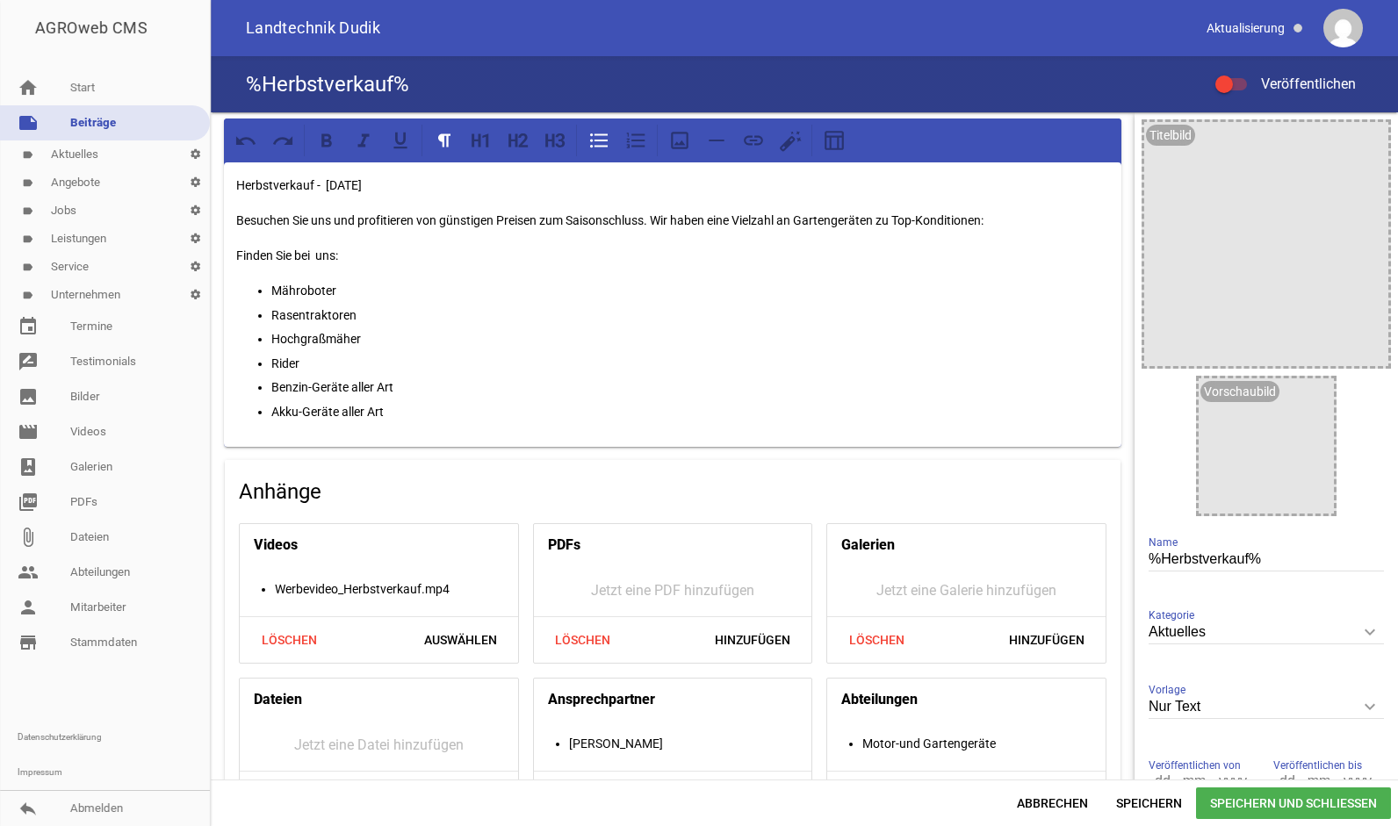
click at [429, 429] on div "Herbstverkauf - [DATE] Besuchen Sie uns und profitieren von günstigen Preisen z…" at bounding box center [673, 304] width 898 height 285
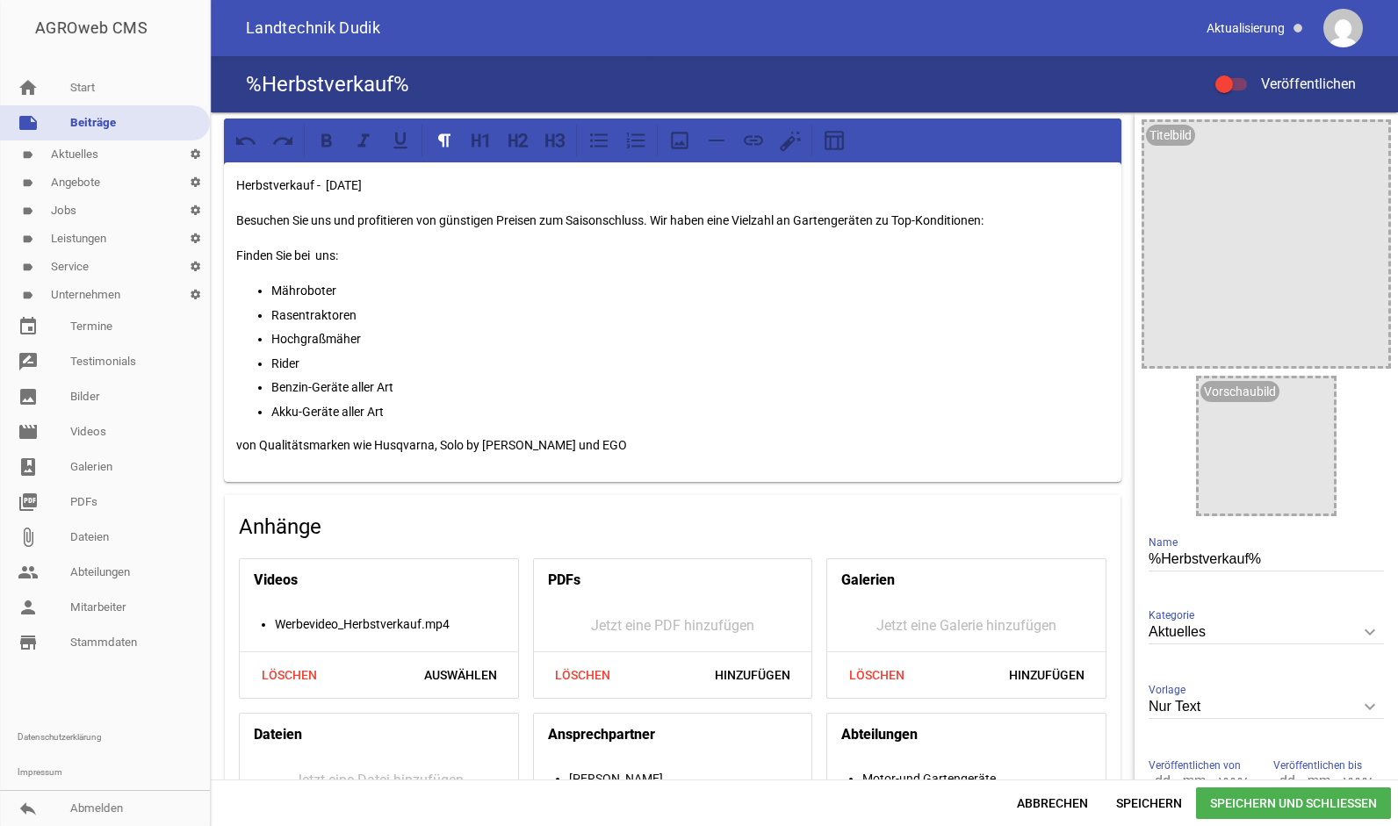
click at [434, 186] on p "Herbstverkauf - [DATE]" at bounding box center [672, 185] width 873 height 21
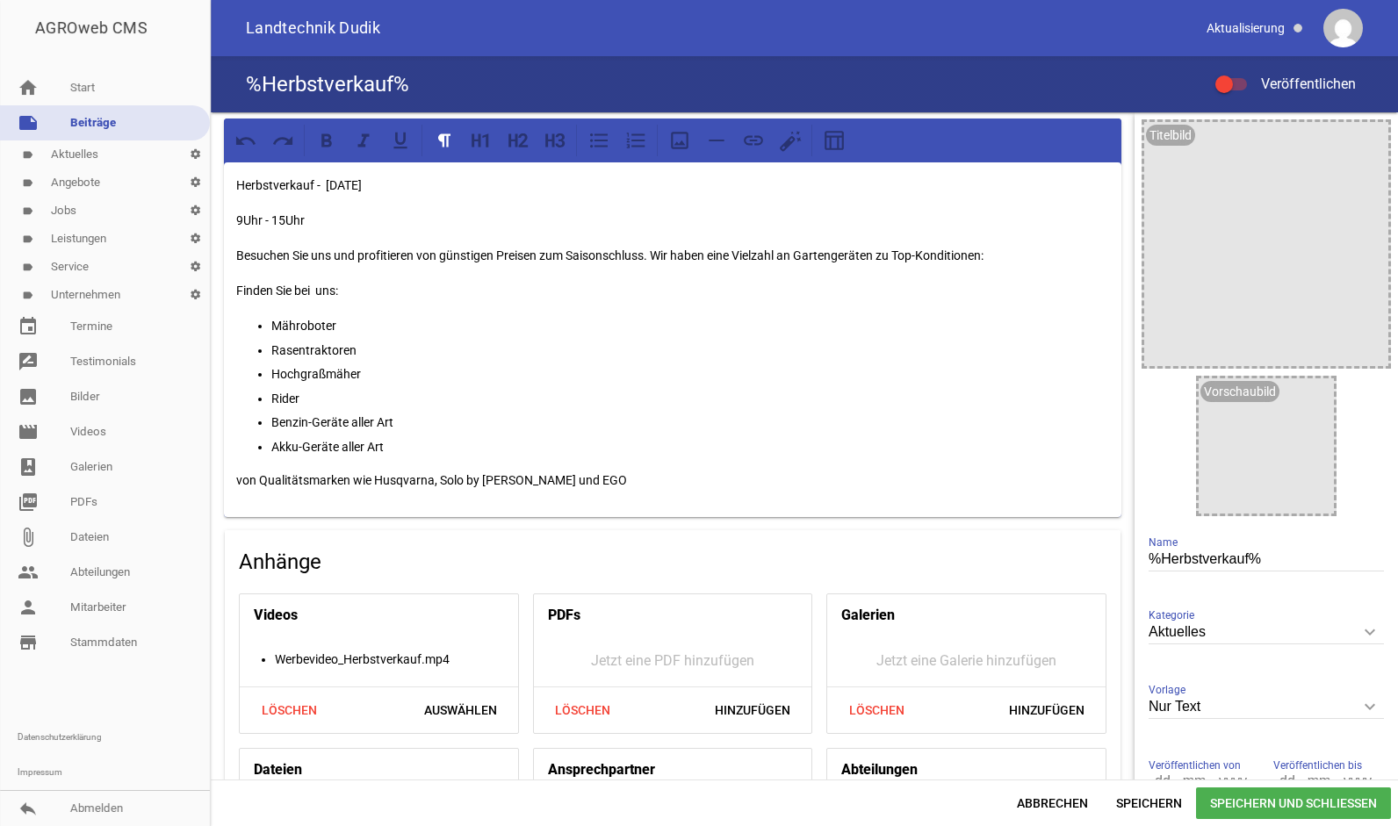
click at [327, 186] on p "Herbstverkauf - [DATE]" at bounding box center [672, 185] width 873 height 21
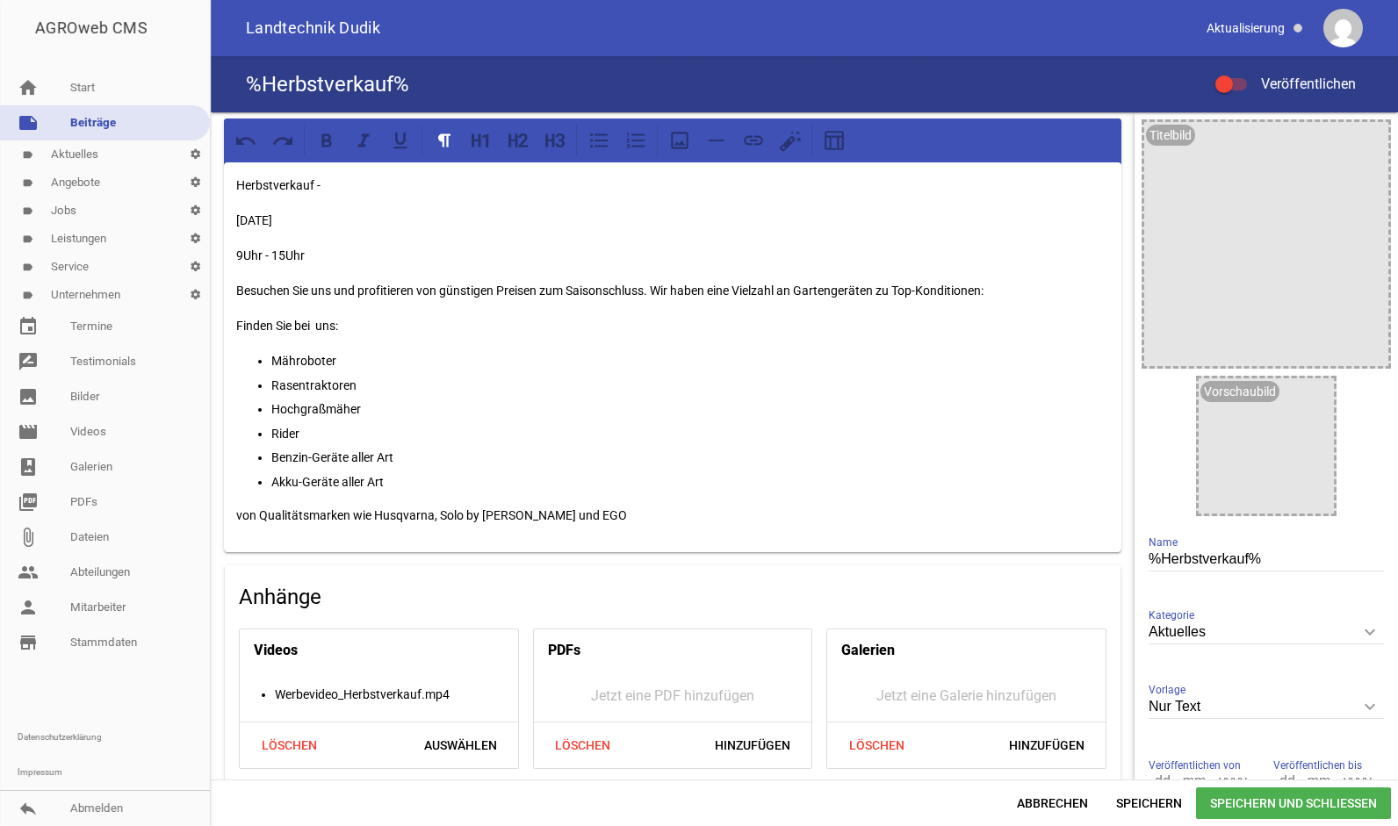
drag, startPoint x: 325, startPoint y: 186, endPoint x: 163, endPoint y: 181, distance: 161.7
click at [163, 181] on div "AGROweb CMS home Start note Beiträge label Aktuelles settings label Angebote se…" at bounding box center [699, 413] width 1398 height 826
click at [320, 129] on icon at bounding box center [326, 140] width 23 height 23
click at [345, 195] on p "Herbstverkauf -" at bounding box center [672, 185] width 873 height 21
click at [320, 410] on p "Hochgraßmäher" at bounding box center [690, 409] width 838 height 21
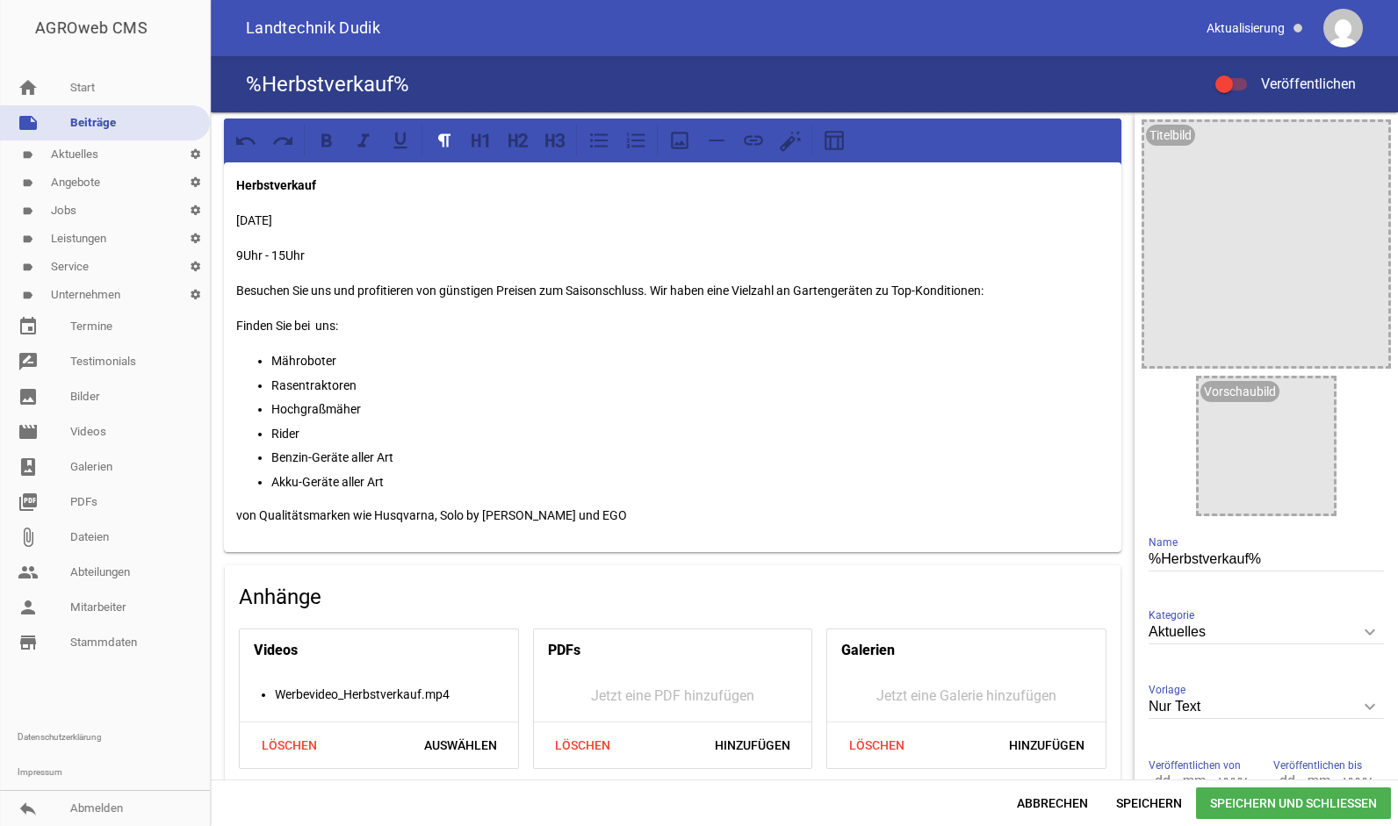
click at [567, 520] on p "von Qualitätsmarken wie Husqvarna, Solo by [PERSON_NAME] und EGO" at bounding box center [672, 515] width 873 height 21
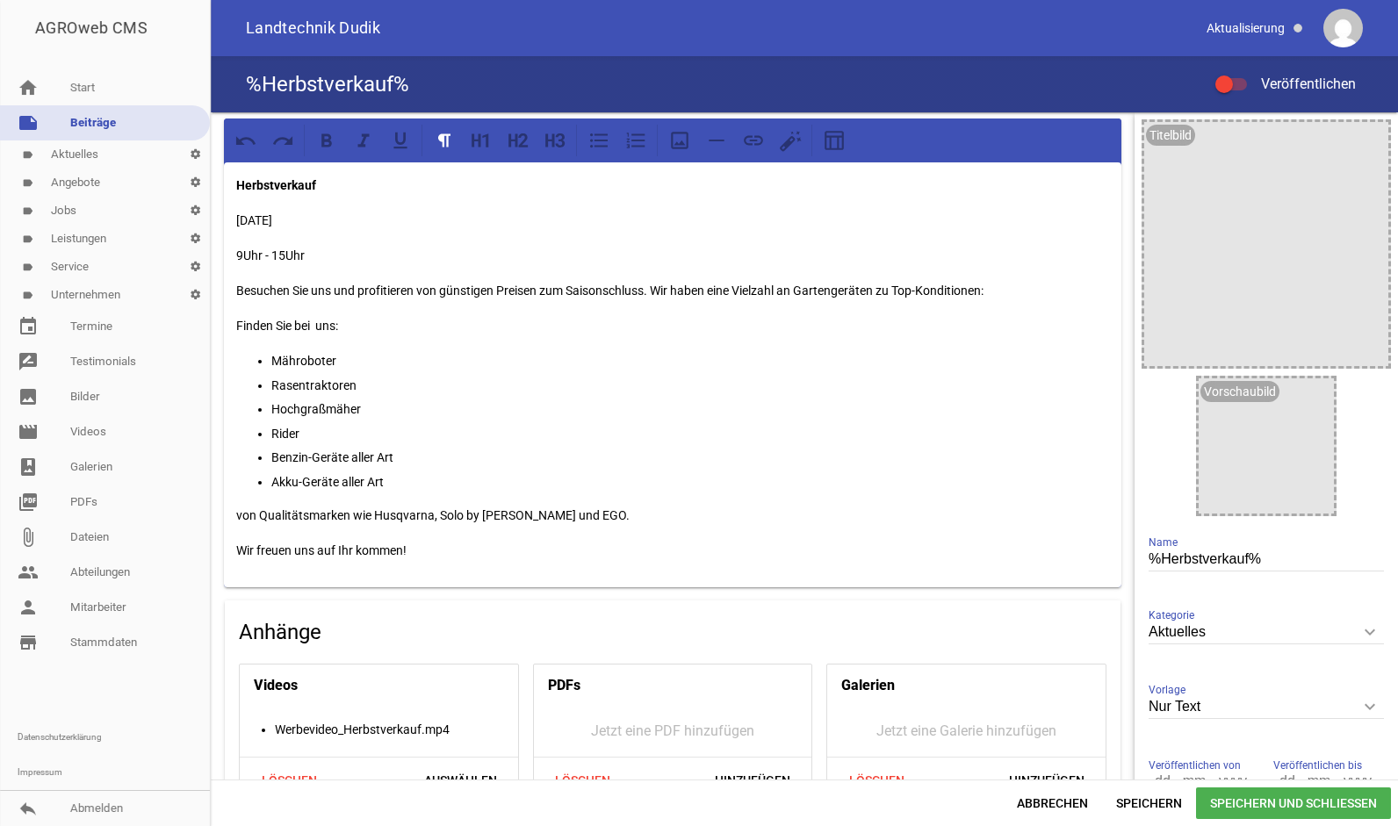
click at [366, 552] on p "Wir freuen uns auf Ihr kommen!" at bounding box center [672, 550] width 873 height 21
drag, startPoint x: 421, startPoint y: 553, endPoint x: 191, endPoint y: 559, distance: 230.2
click at [191, 559] on div "AGROweb CMS home Start note Beiträge label Aktuelles settings label Angebote se…" at bounding box center [699, 413] width 1398 height 826
copy p "Wir freuen uns auf Ihr Kommen!"
click at [339, 552] on p "Wir freuen uns auf Ihr Kommen!" at bounding box center [672, 550] width 873 height 21
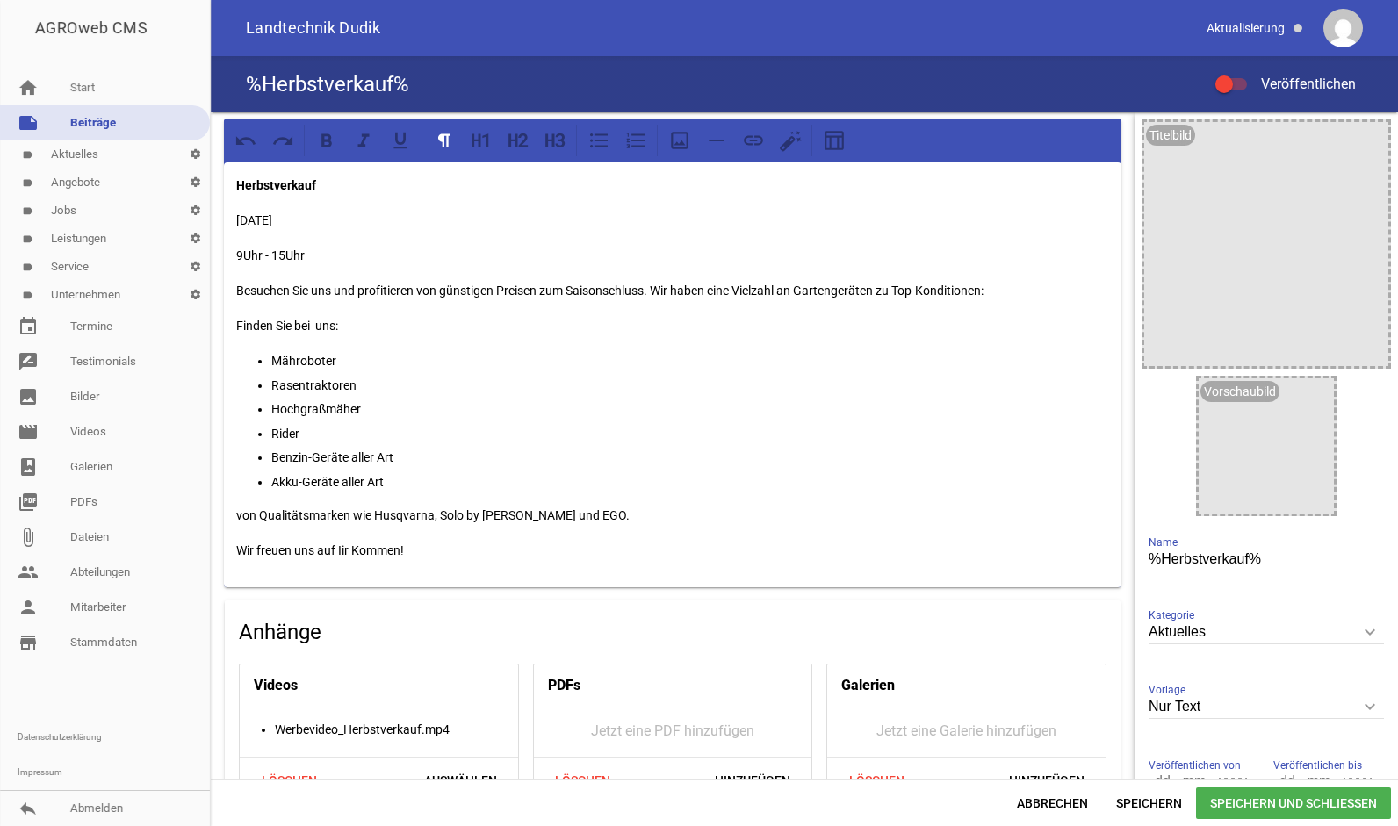
click at [597, 553] on p "Wir freuen uns auf Iir Kommen!" at bounding box center [672, 550] width 873 height 21
click at [1209, 246] on div at bounding box center [1266, 244] width 244 height 244
click at [1365, 130] on icon "image" at bounding box center [1370, 140] width 28 height 28
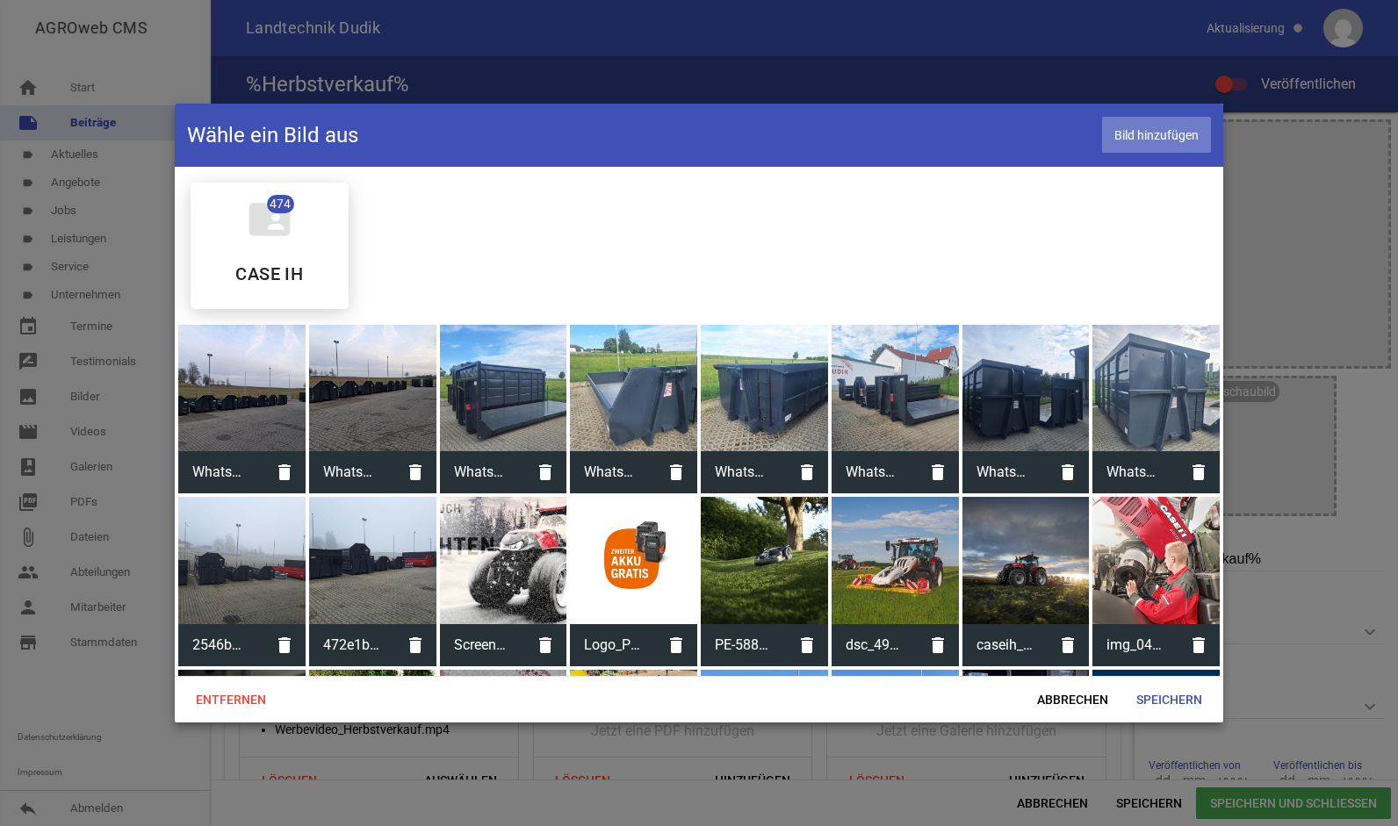
click at [1154, 138] on span "Bild hinzufügen" at bounding box center [1156, 135] width 109 height 36
click at [770, 551] on div at bounding box center [764, 560] width 127 height 127
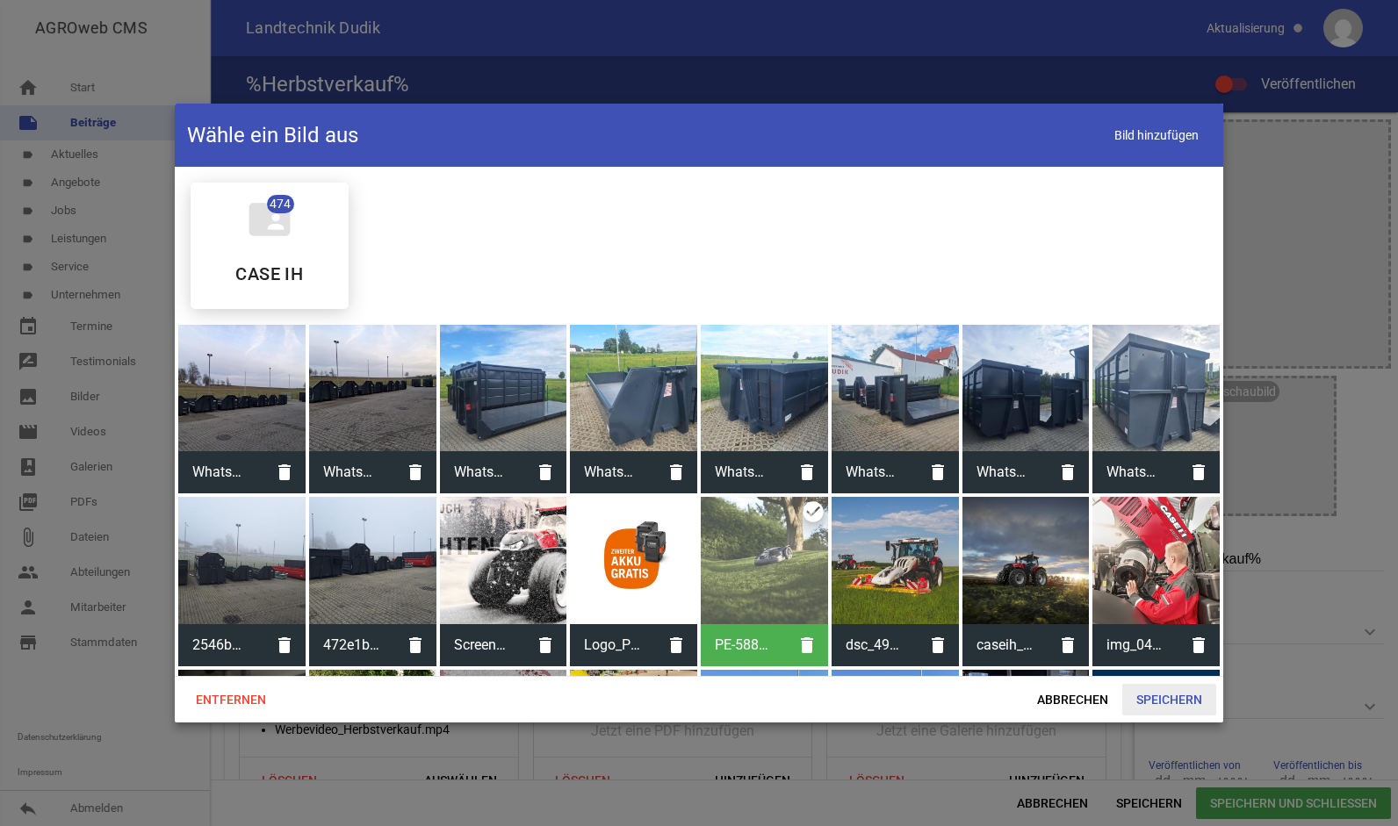
click at [1165, 699] on span "Speichern" at bounding box center [1169, 700] width 94 height 32
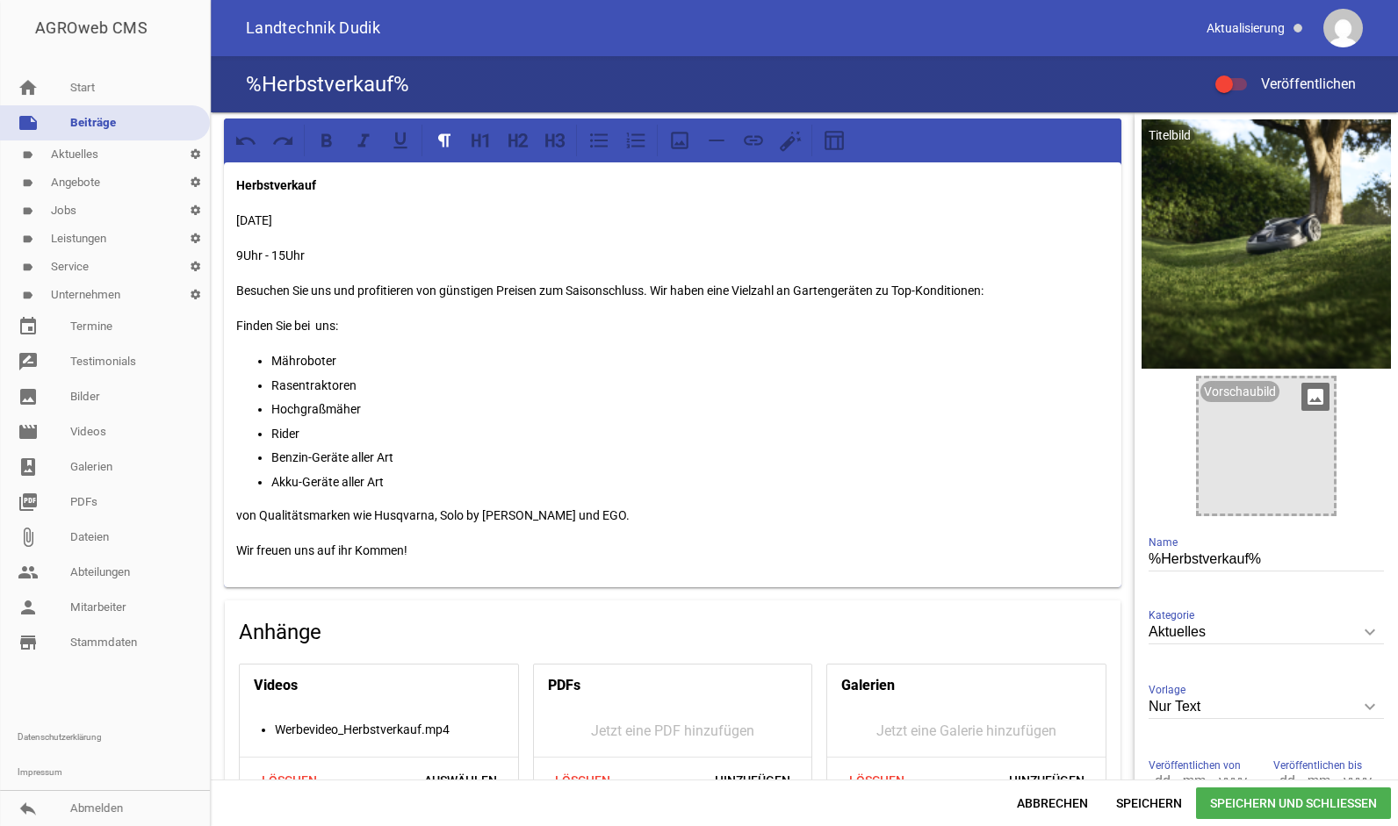
click at [1246, 429] on div at bounding box center [1266, 446] width 135 height 135
click at [1318, 395] on icon "image" at bounding box center [1316, 397] width 28 height 28
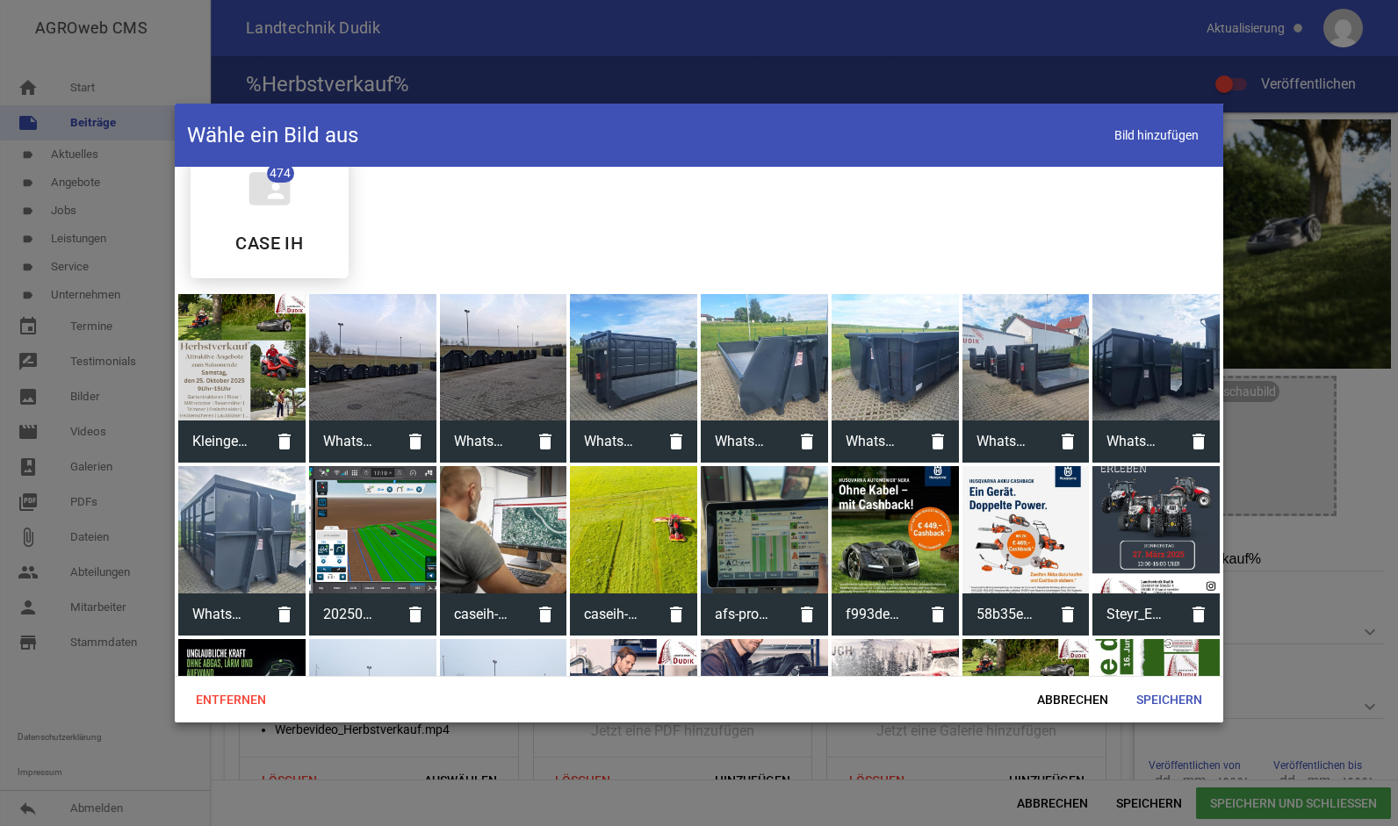
scroll to position [32, 0]
click at [249, 380] on div at bounding box center [241, 356] width 127 height 127
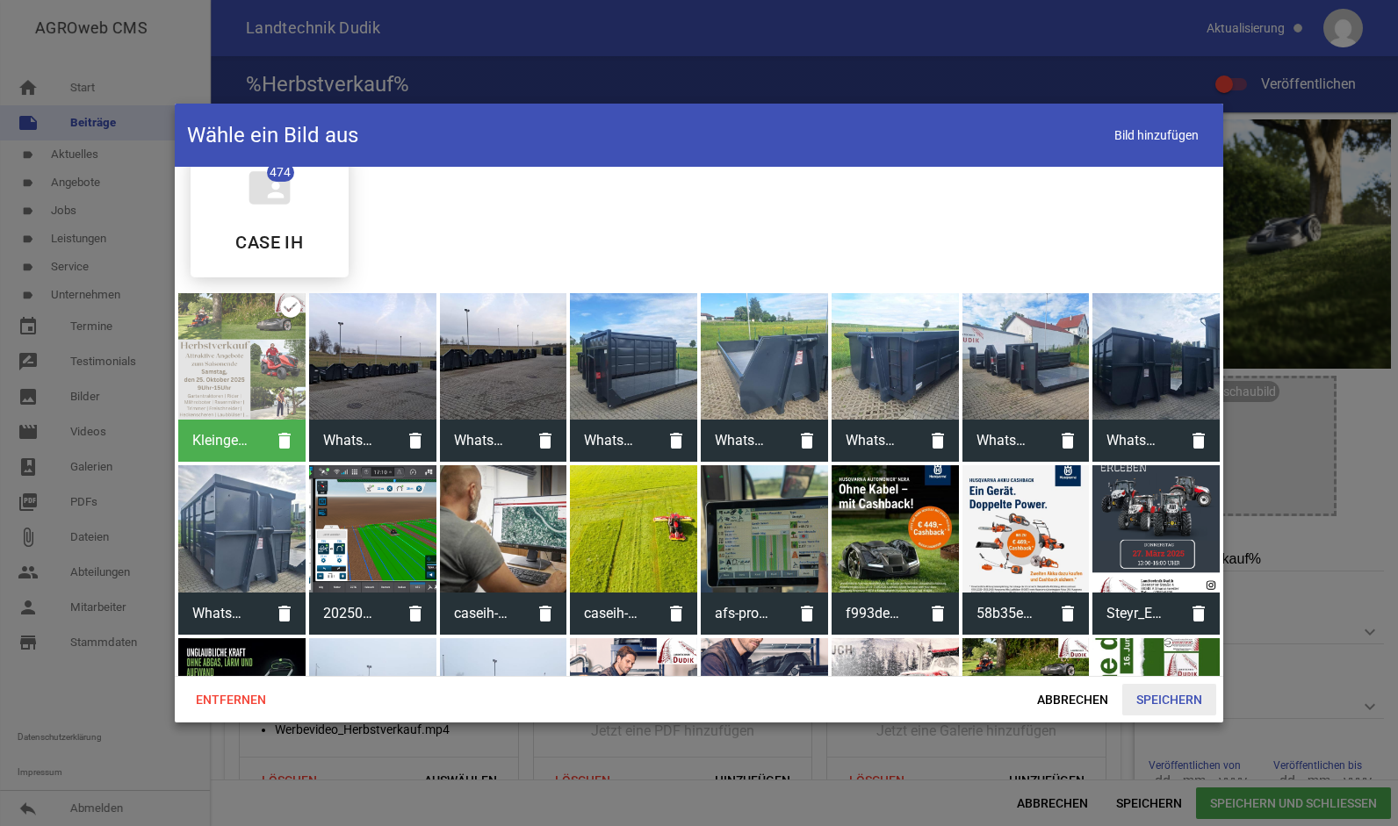
click at [1146, 696] on span "Speichern" at bounding box center [1169, 700] width 94 height 32
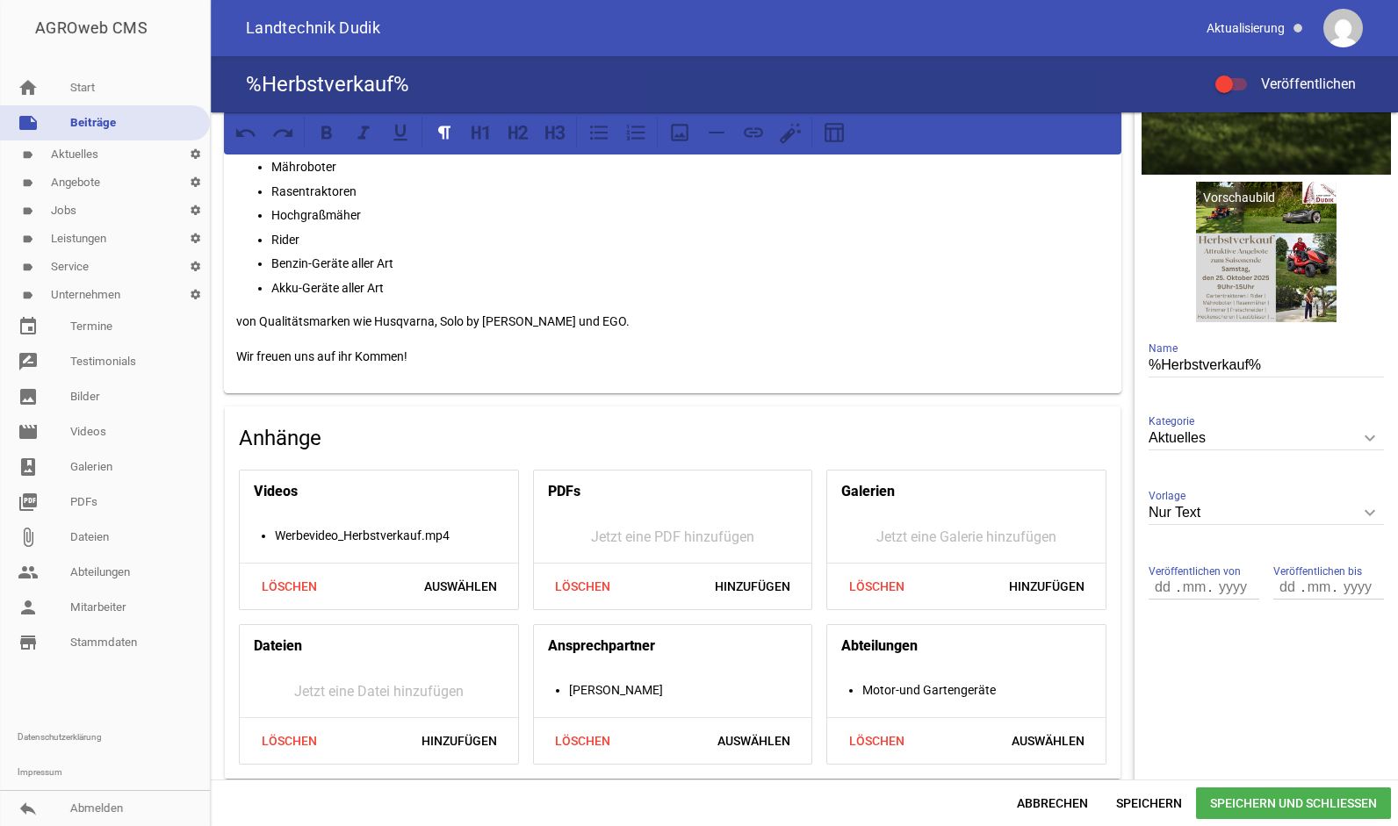
scroll to position [198, 0]
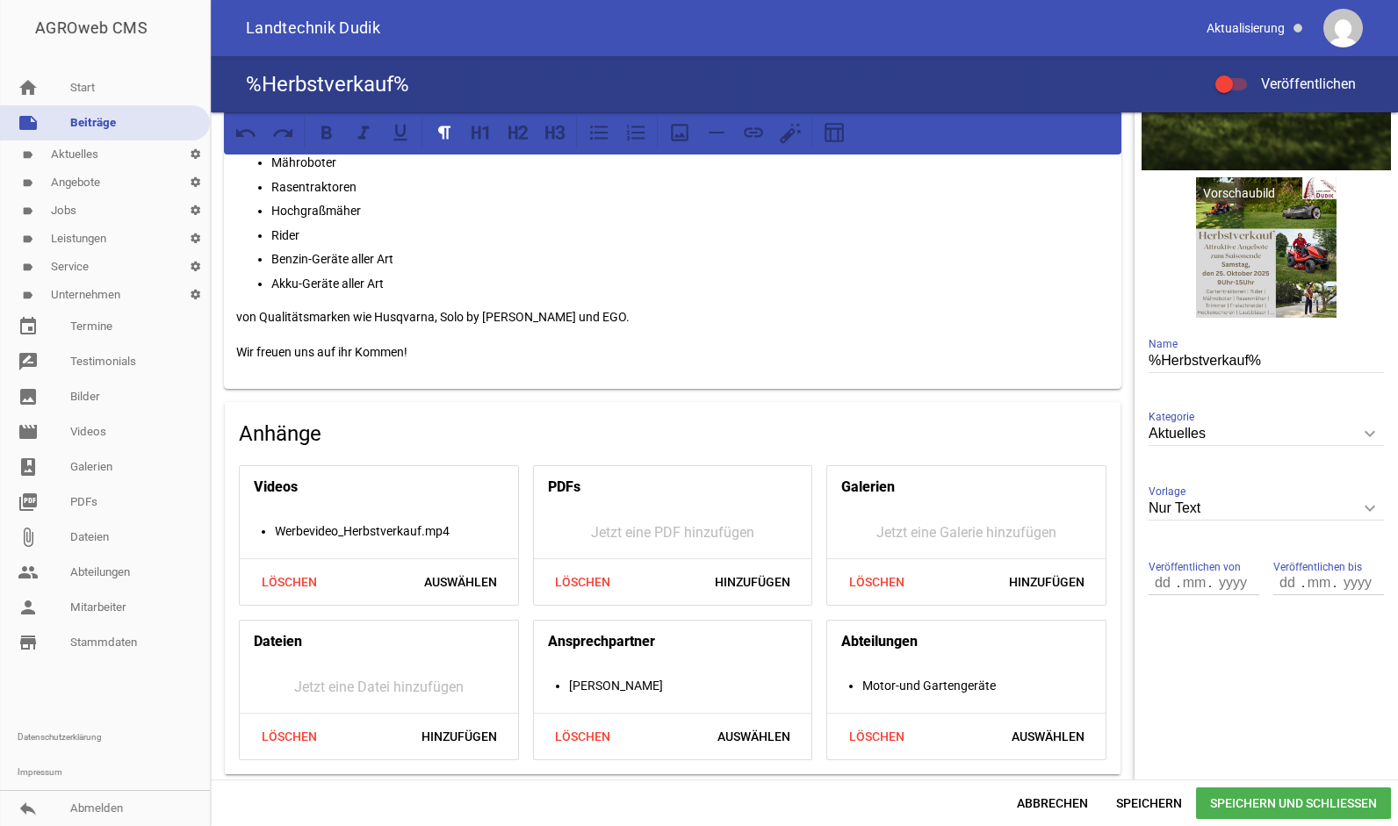
click at [1316, 576] on input "number" at bounding box center [1319, 583] width 32 height 23
type input "03"
type input "0"
click at [1277, 585] on input "number" at bounding box center [1289, 583] width 30 height 23
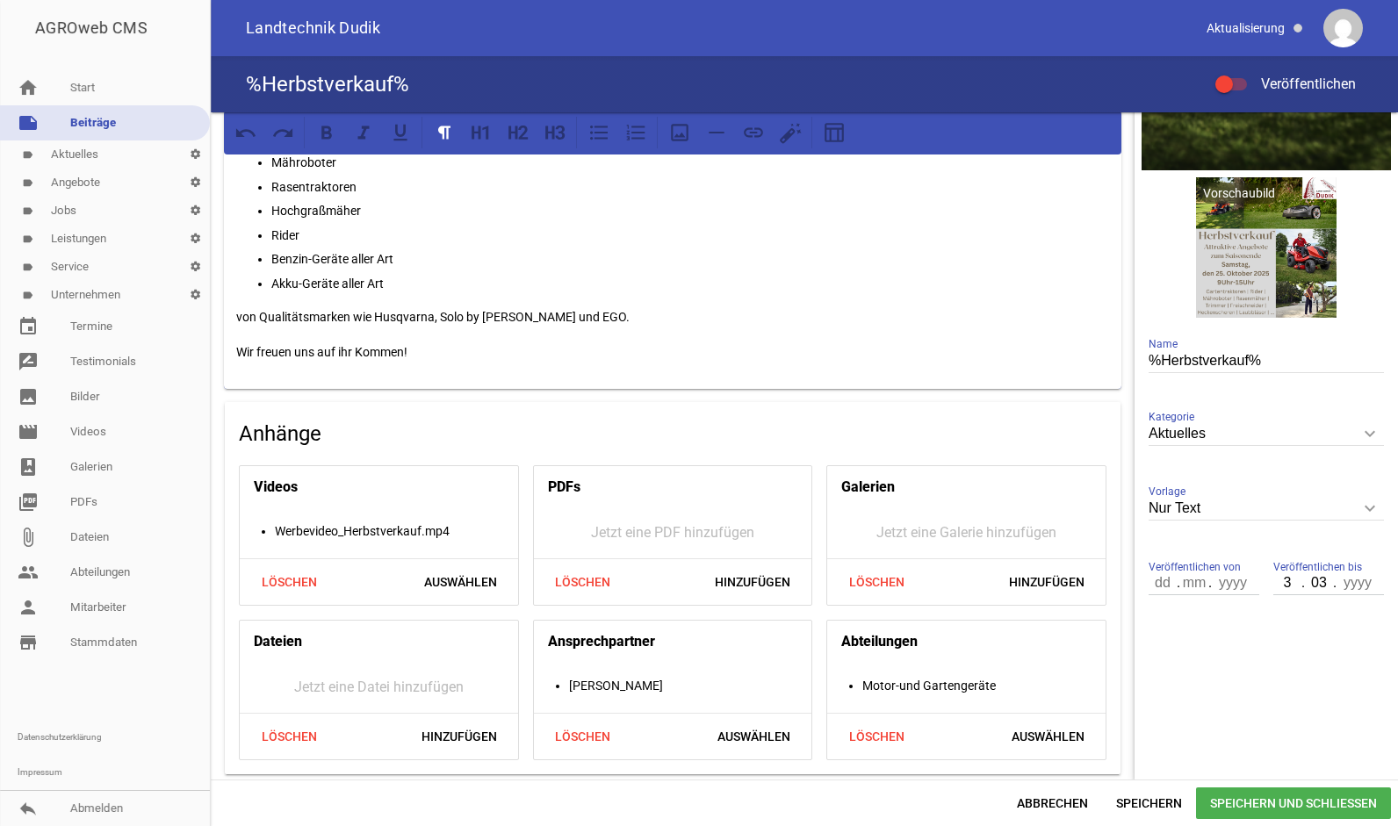
type input "30"
type input "10"
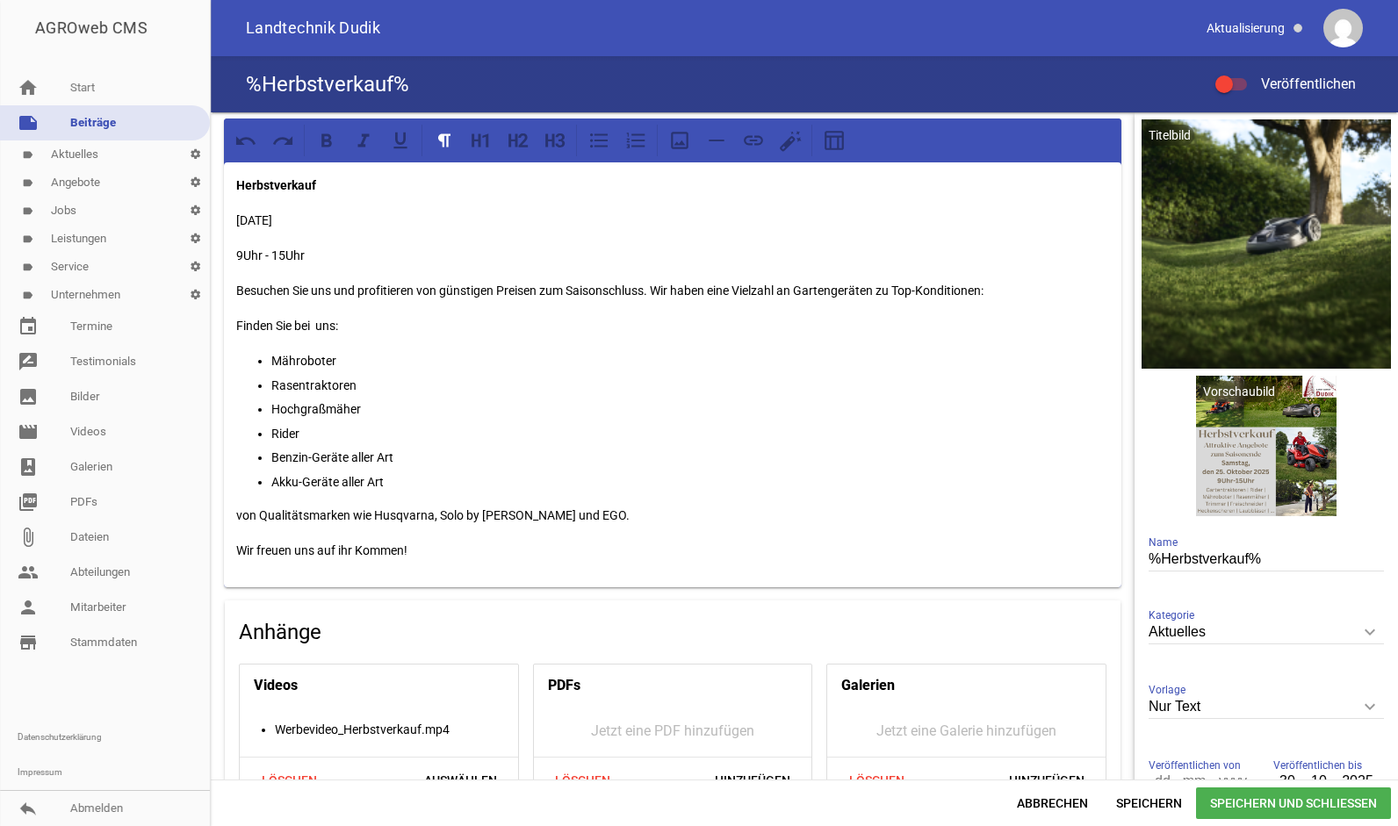
type input "2025"
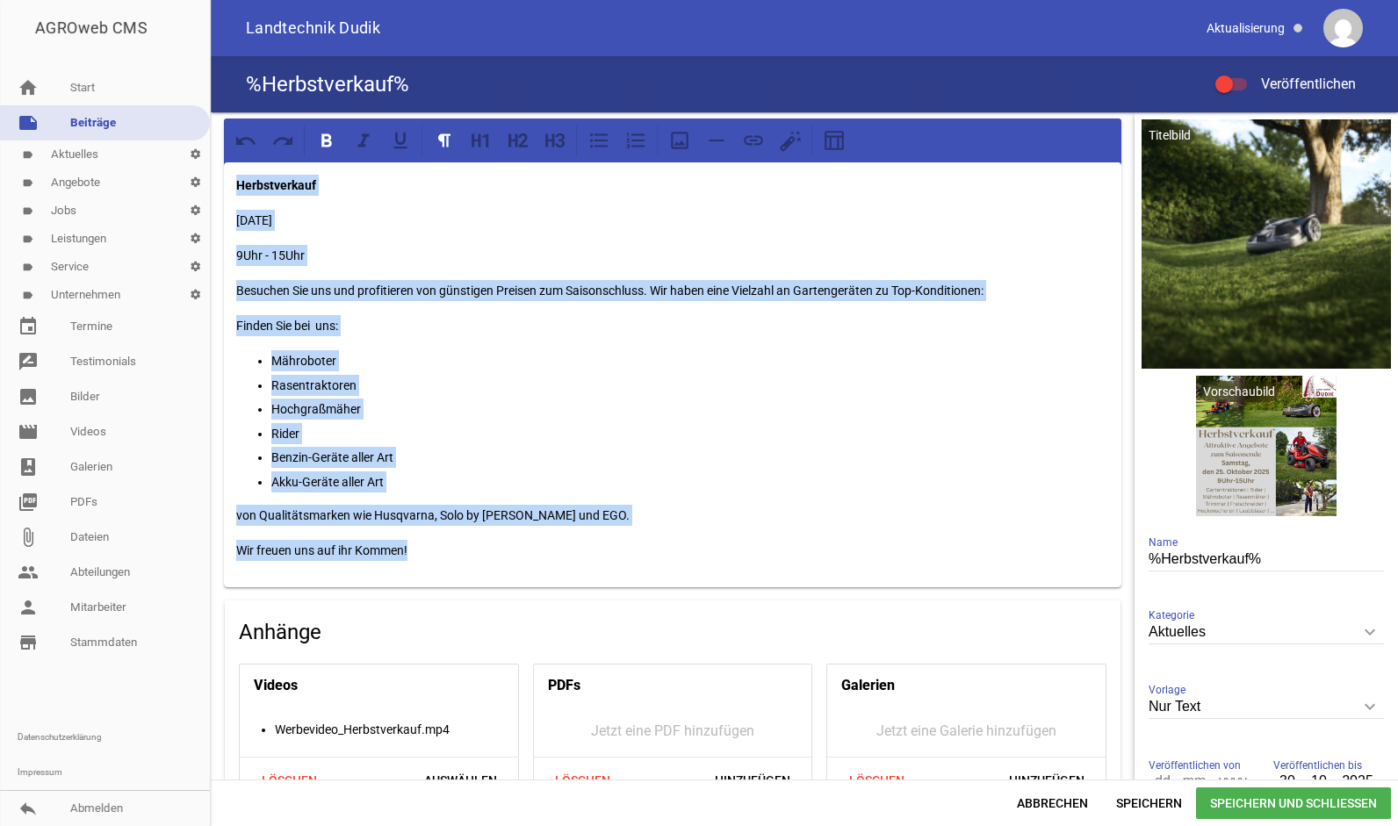
drag, startPoint x: 429, startPoint y: 546, endPoint x: 229, endPoint y: 174, distance: 422.8
click at [229, 174] on div "Herbstverkauf [DATE] 9Uhr - 15Uhr Besuchen Sie uns und profitieren von günstige…" at bounding box center [673, 374] width 898 height 425
copy div "Herbstverkauf [DATE] 9Uhr - 15Uhr Besuchen Sie uns und profitieren von günstige…"
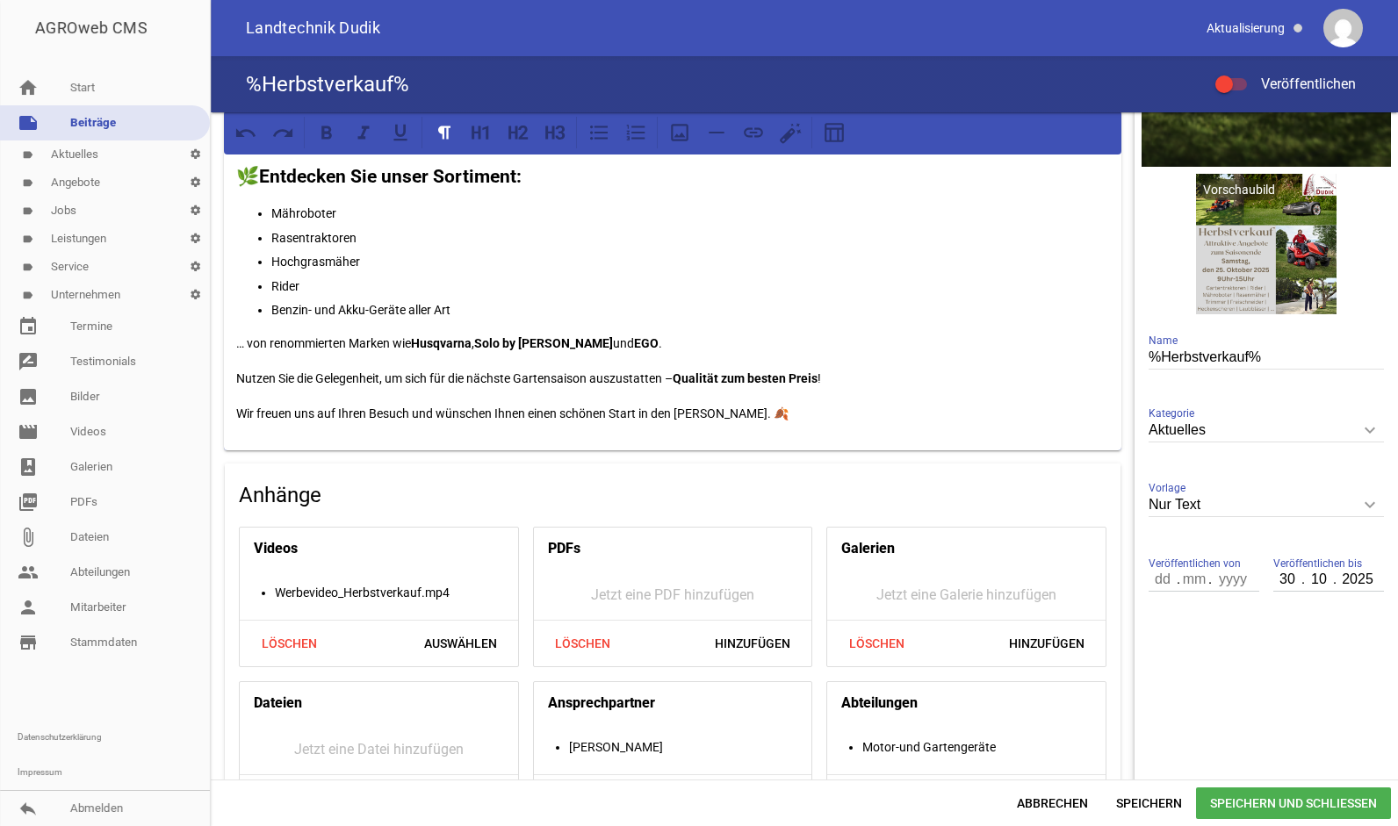
scroll to position [265, 0]
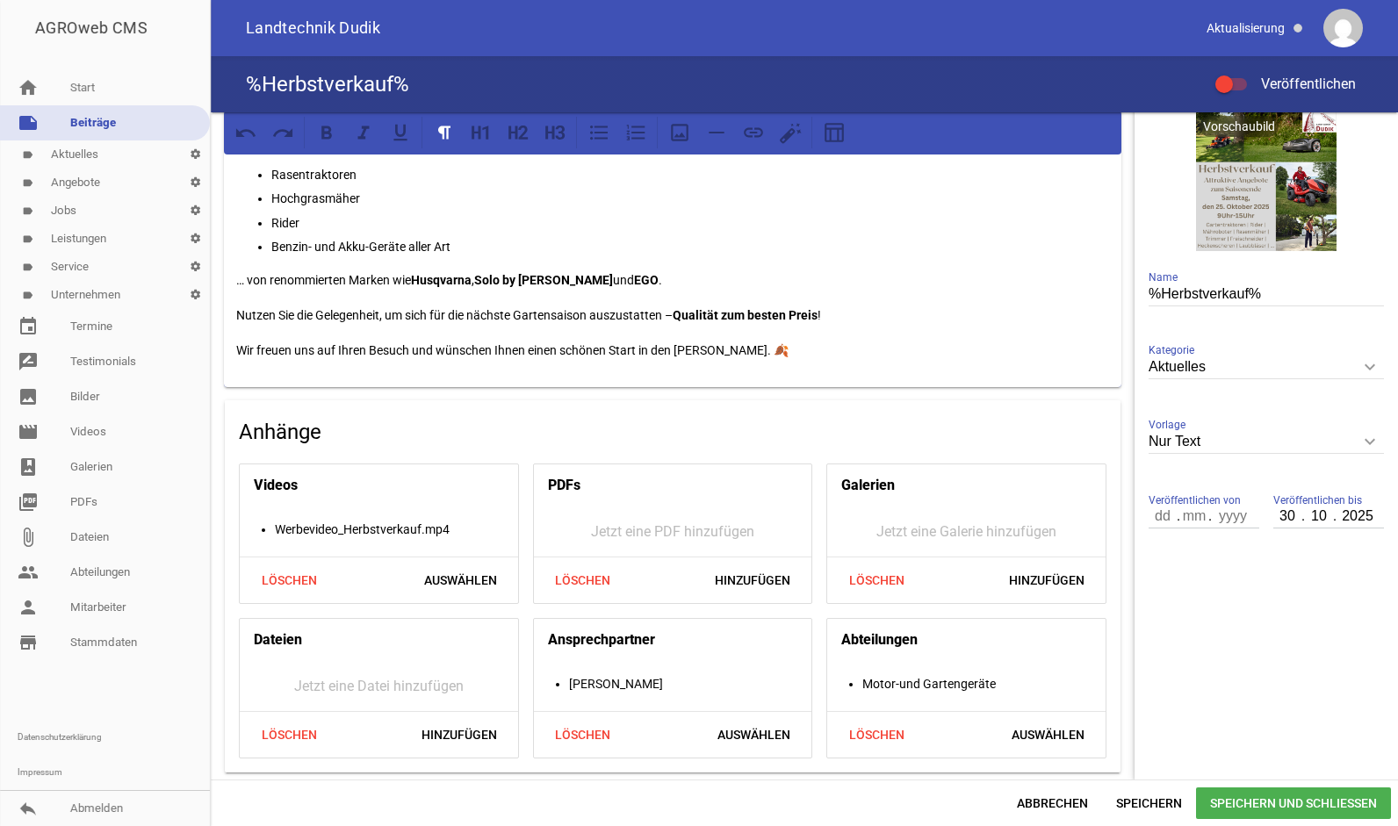
click at [1289, 811] on span "Speichern und Schließen" at bounding box center [1293, 804] width 195 height 32
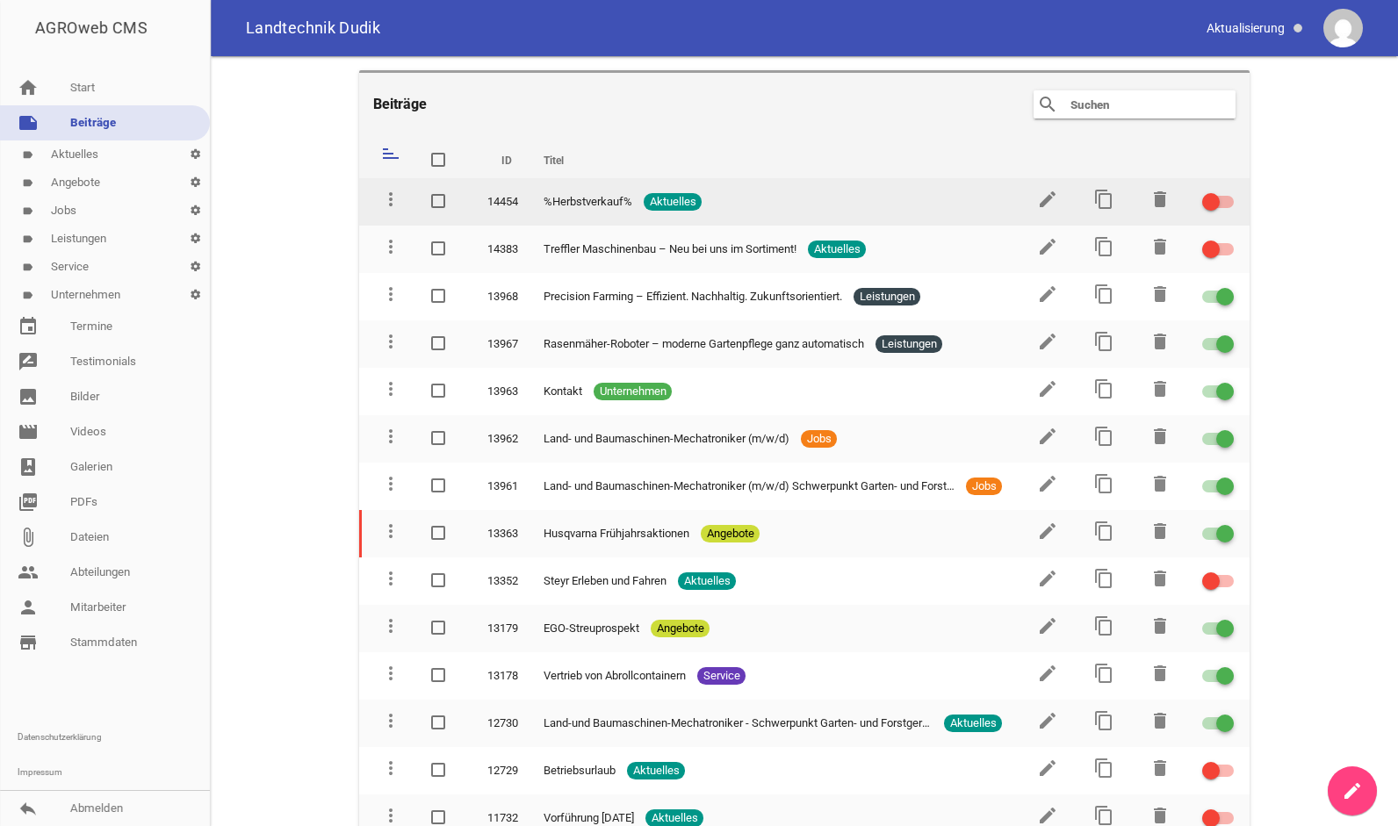
click at [1208, 198] on span at bounding box center [1211, 201] width 7 height 7
click at [1229, 191] on input "checkbox" at bounding box center [1229, 191] width 0 height 0
drag, startPoint x: 603, startPoint y: 204, endPoint x: 1048, endPoint y: 194, distance: 444.5
click at [1048, 194] on tr "more_vert 14454 %Herbstverkauf% Aktuelles edit content_copy delete" at bounding box center [804, 201] width 891 height 47
click at [1048, 194] on icon "edit" at bounding box center [1047, 199] width 21 height 21
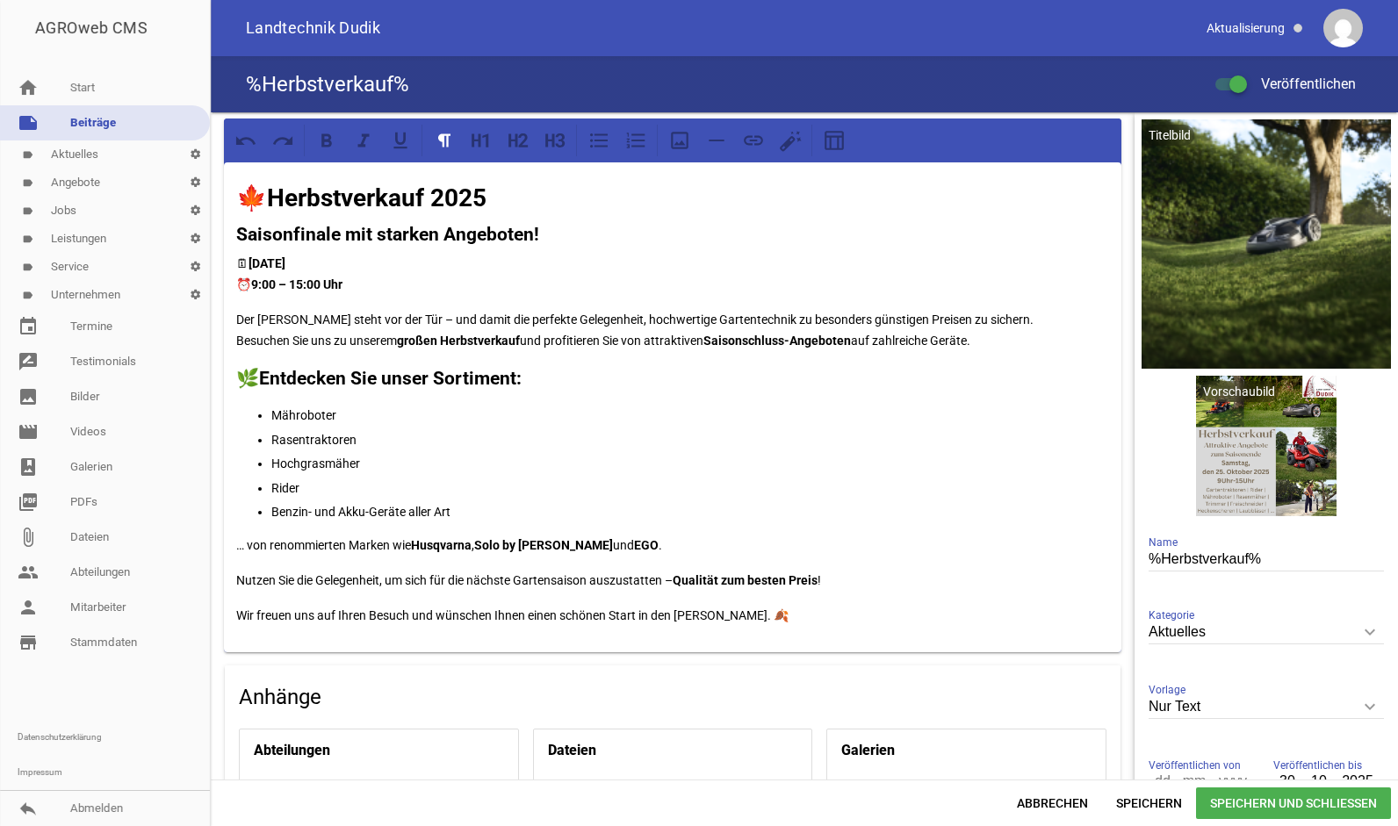
scroll to position [265, 0]
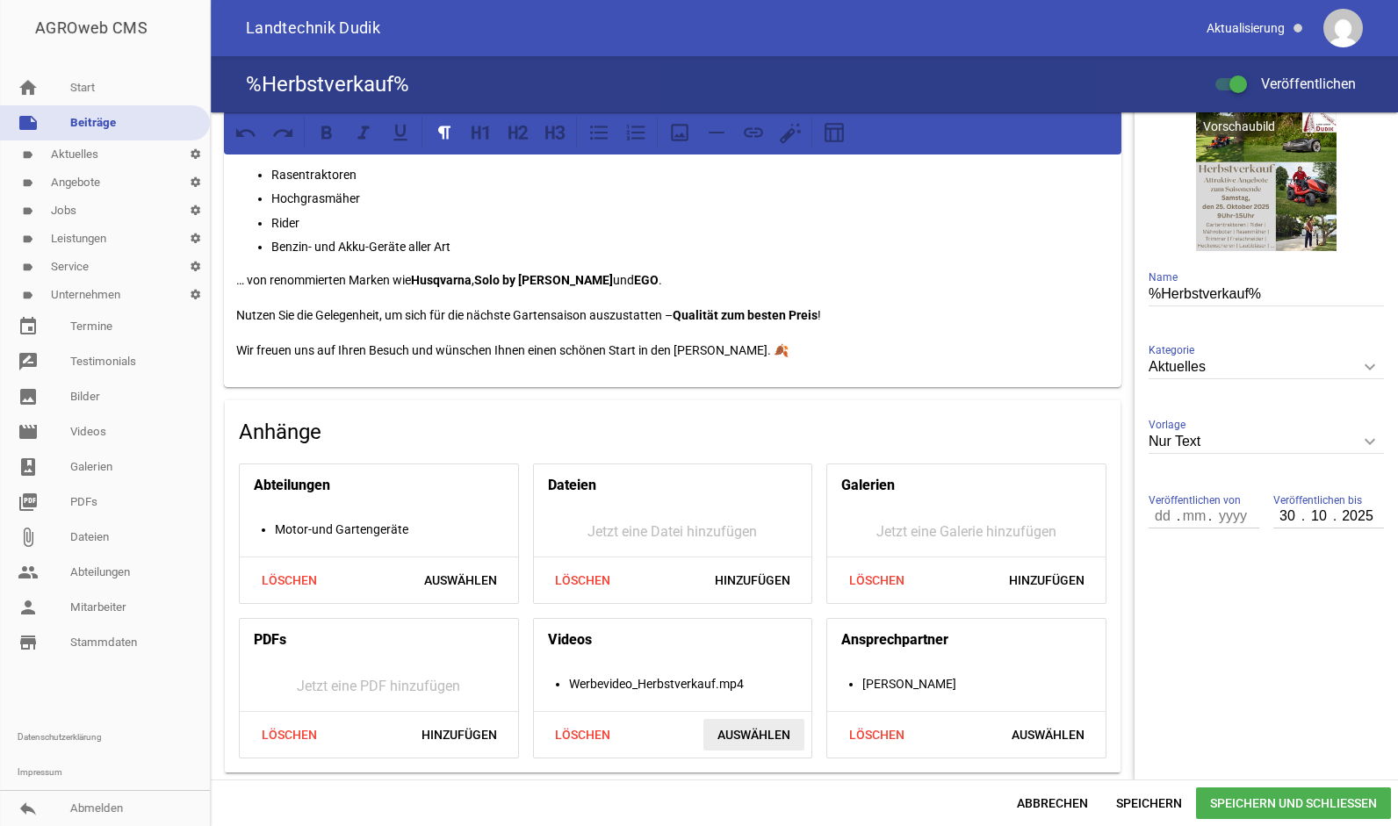
click at [750, 730] on span "Auswählen" at bounding box center [754, 735] width 101 height 32
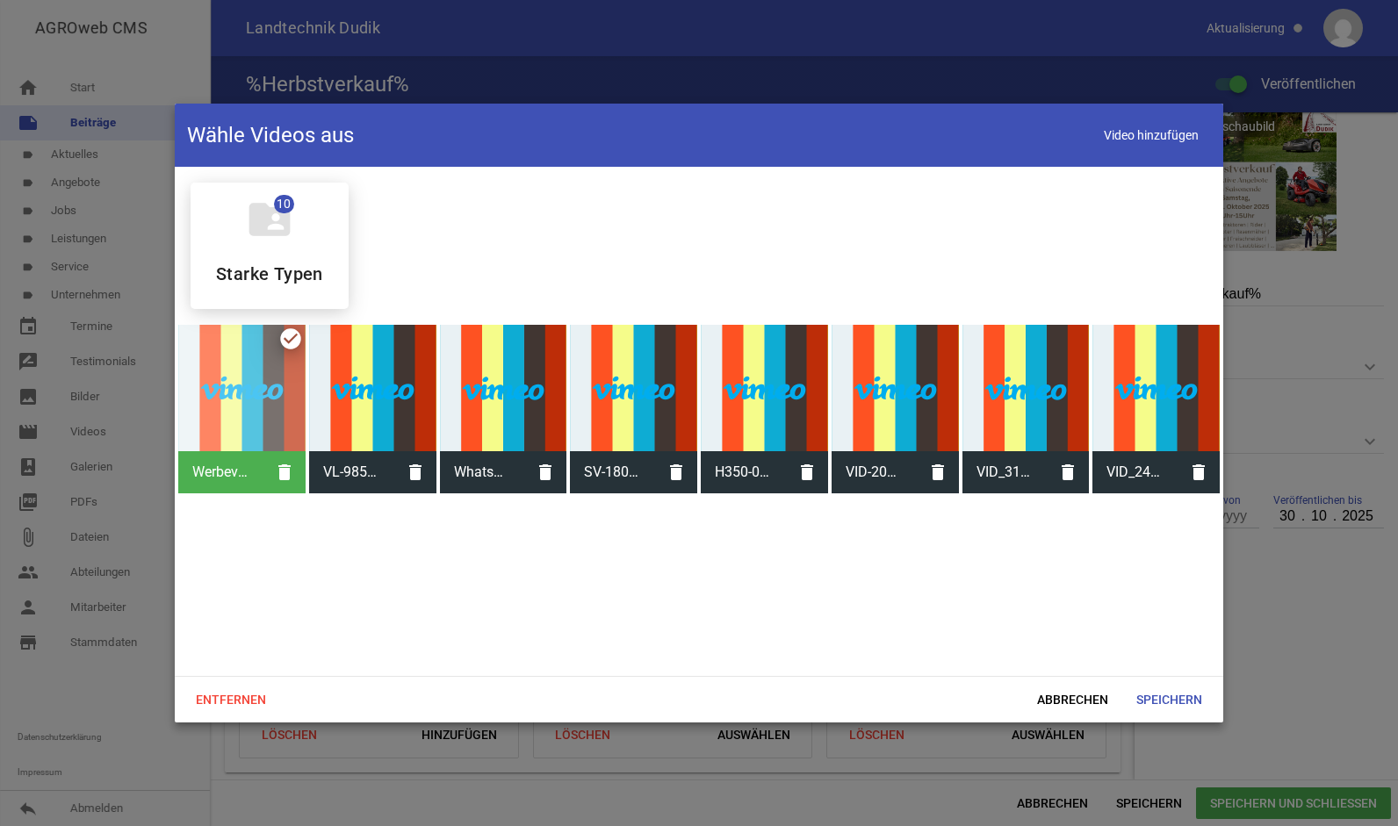
click at [278, 417] on div at bounding box center [241, 388] width 127 height 127
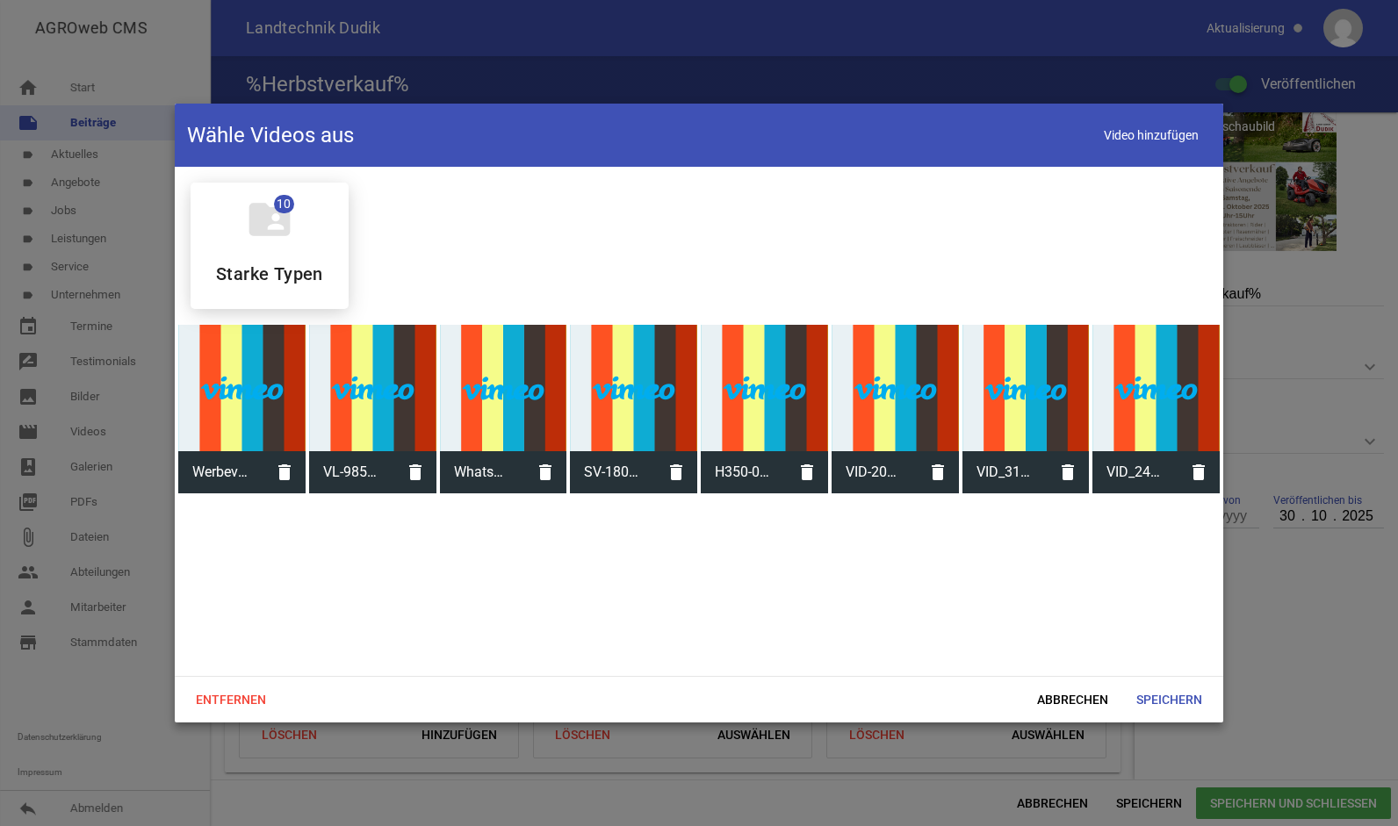
click at [278, 417] on div at bounding box center [241, 388] width 127 height 127
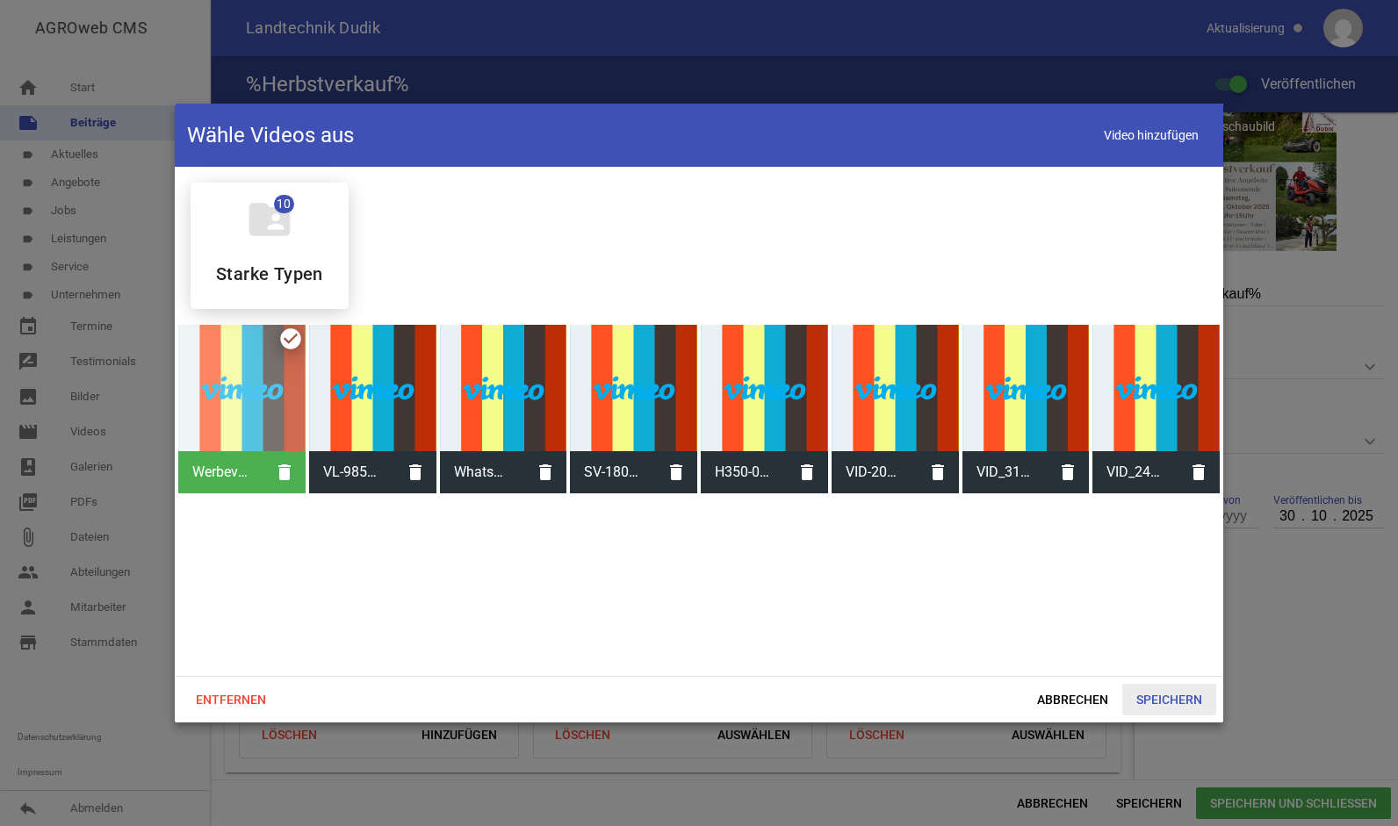
click at [1151, 700] on span "Speichern" at bounding box center [1169, 700] width 94 height 32
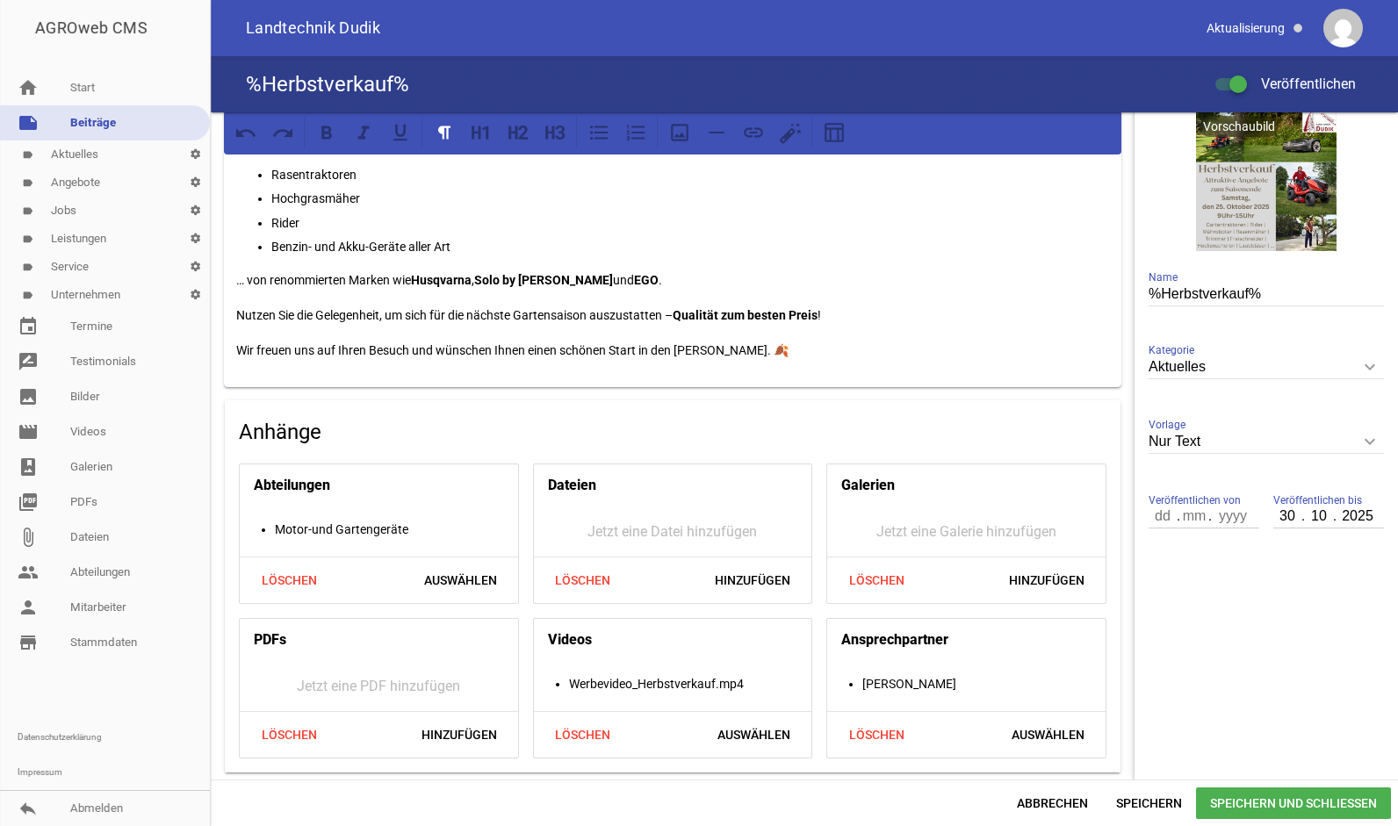
click at [1317, 805] on span "Speichern und Schließen" at bounding box center [1293, 804] width 195 height 32
